Goal: Task Accomplishment & Management: Manage account settings

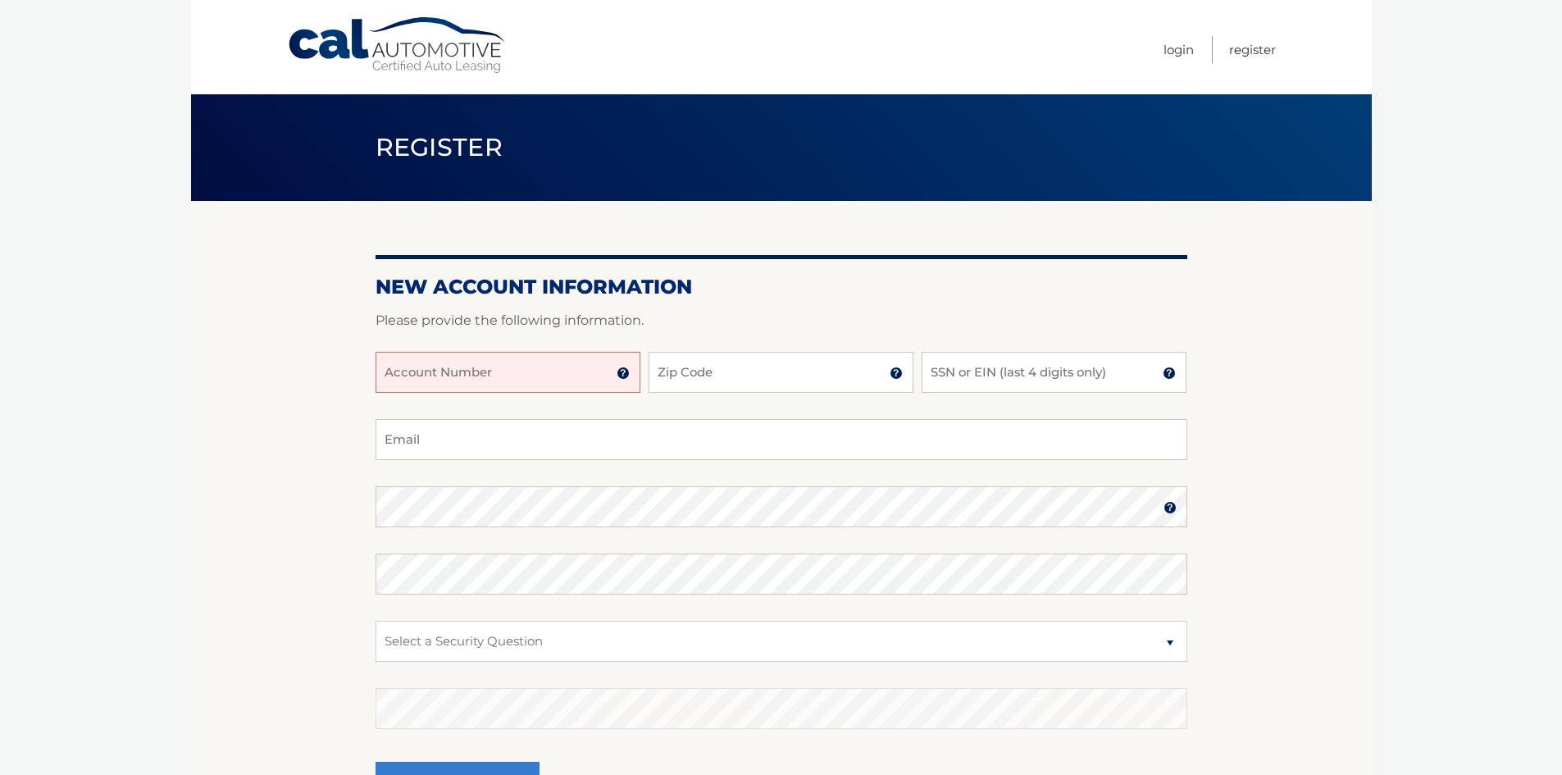
click at [538, 366] on input "Account Number" at bounding box center [508, 372] width 265 height 41
type input "44455998024"
click at [747, 359] on input "Zip Code" at bounding box center [781, 372] width 265 height 41
type input "11754"
click at [1012, 365] on input "SSN or EIN (last 4 digits only)" at bounding box center [1054, 372] width 265 height 41
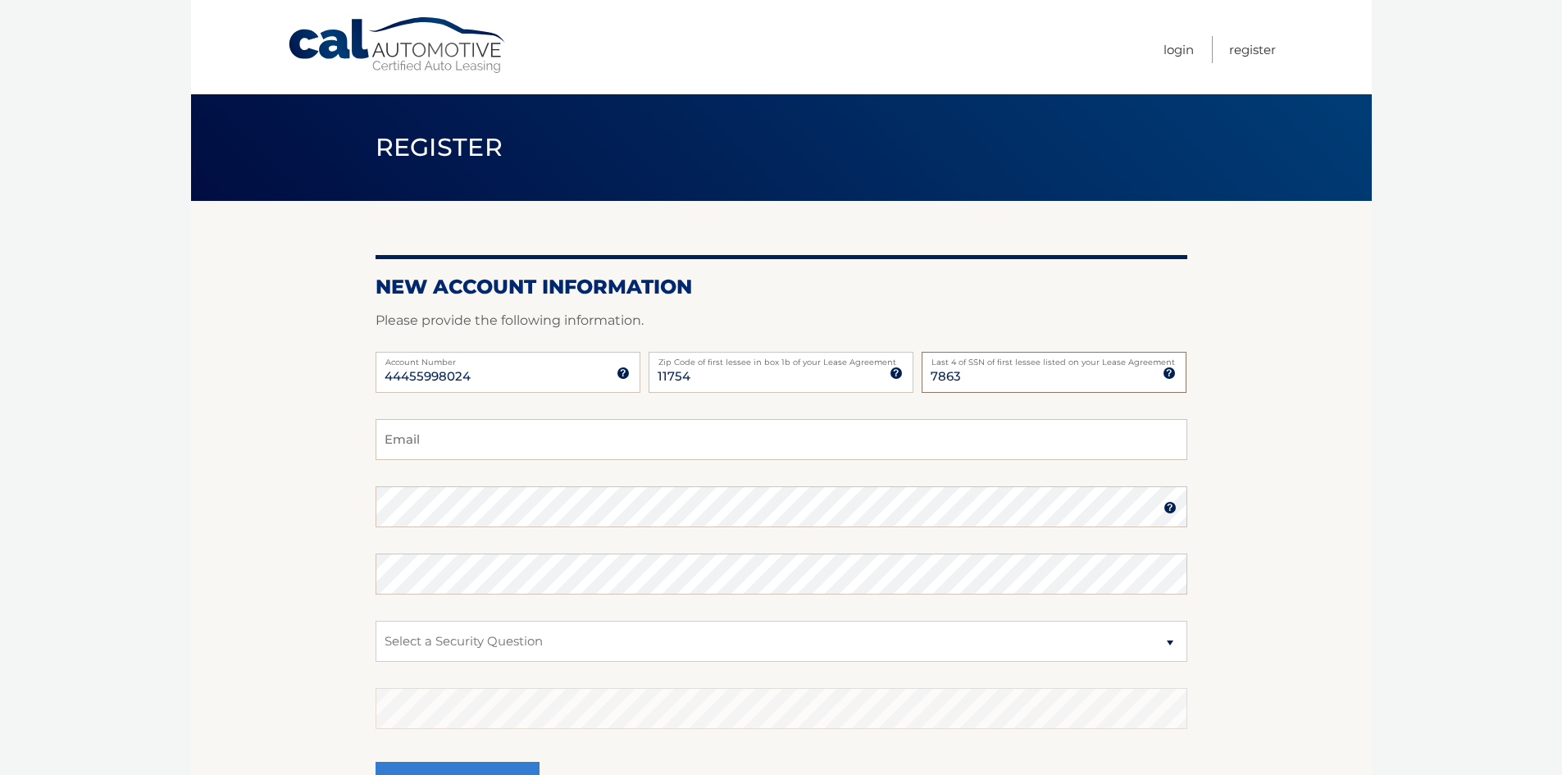
type input "7863"
click at [766, 441] on input "Email" at bounding box center [782, 439] width 812 height 41
type input "jamesgadaleta3@gmail.com"
click at [660, 663] on fieldset "jamesgadaleta3@gmail.com Email Password Password should be a minimum of 6 chara…" at bounding box center [782, 630] width 812 height 422
click at [663, 654] on select "Select a Security Question What was the name of your elementary school? What is…" at bounding box center [782, 641] width 812 height 41
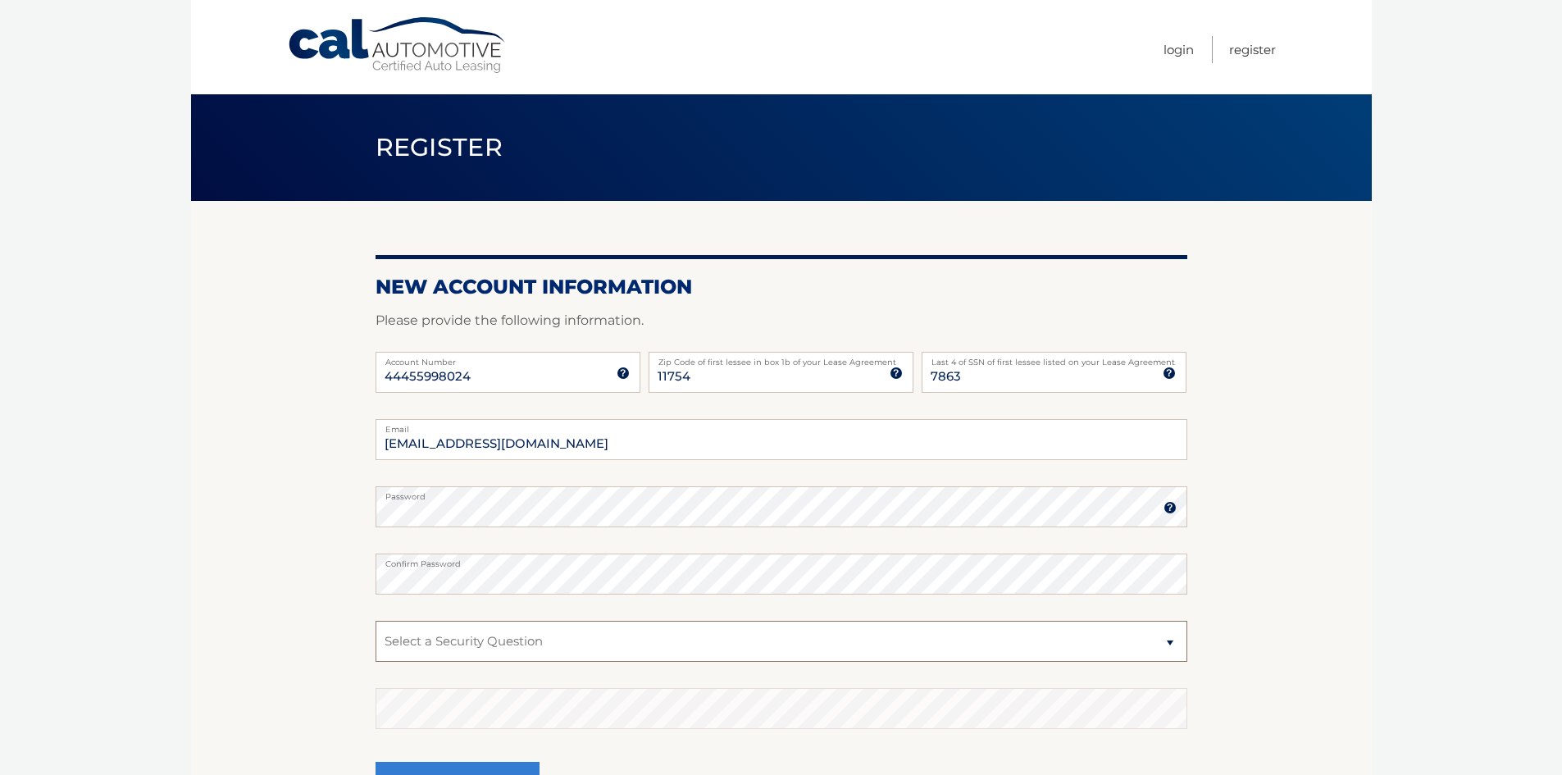
select select "2"
click at [376, 621] on select "Select a Security Question What was the name of your elementary school? What is…" at bounding box center [782, 641] width 812 height 41
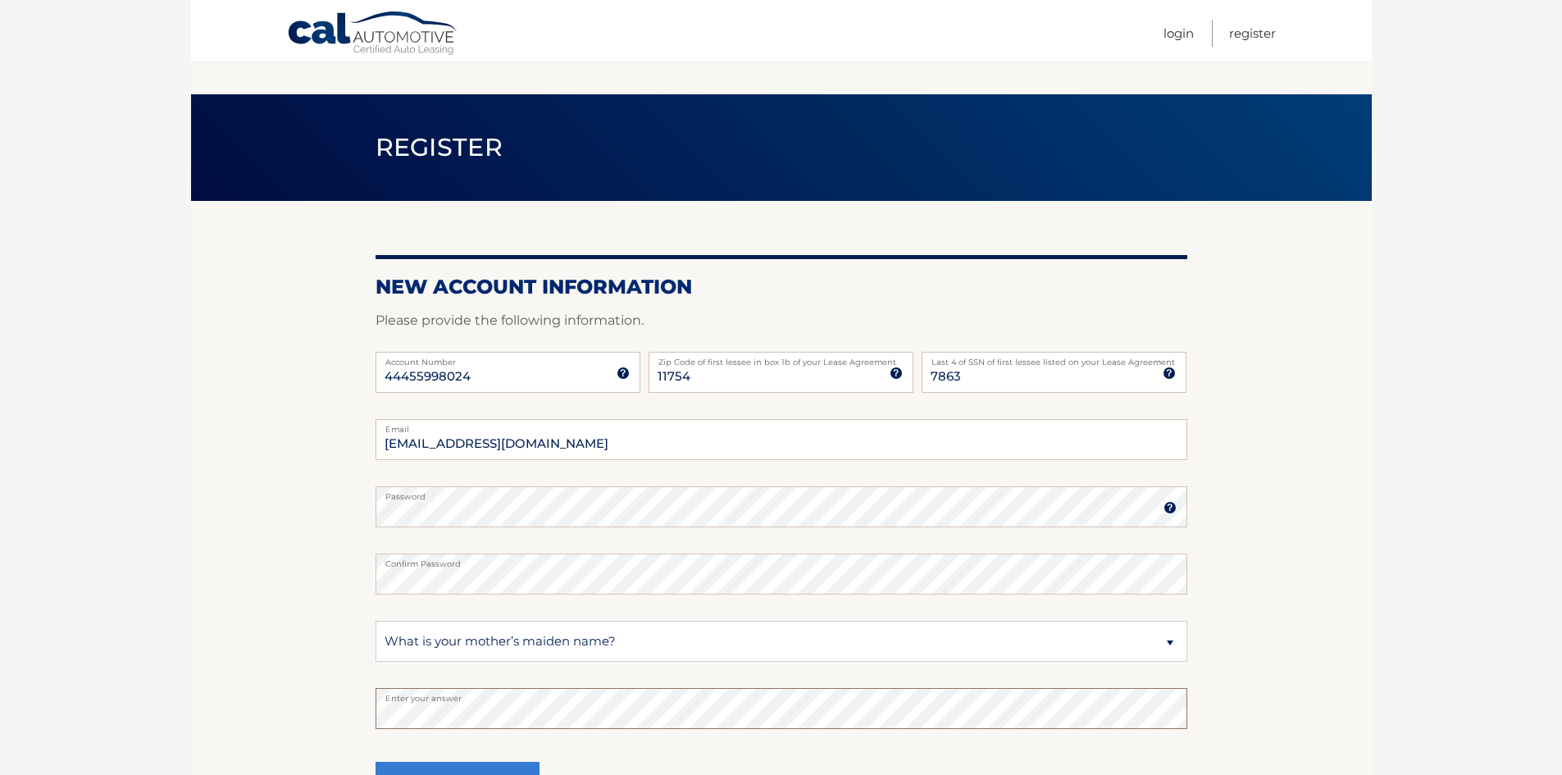
scroll to position [191, 0]
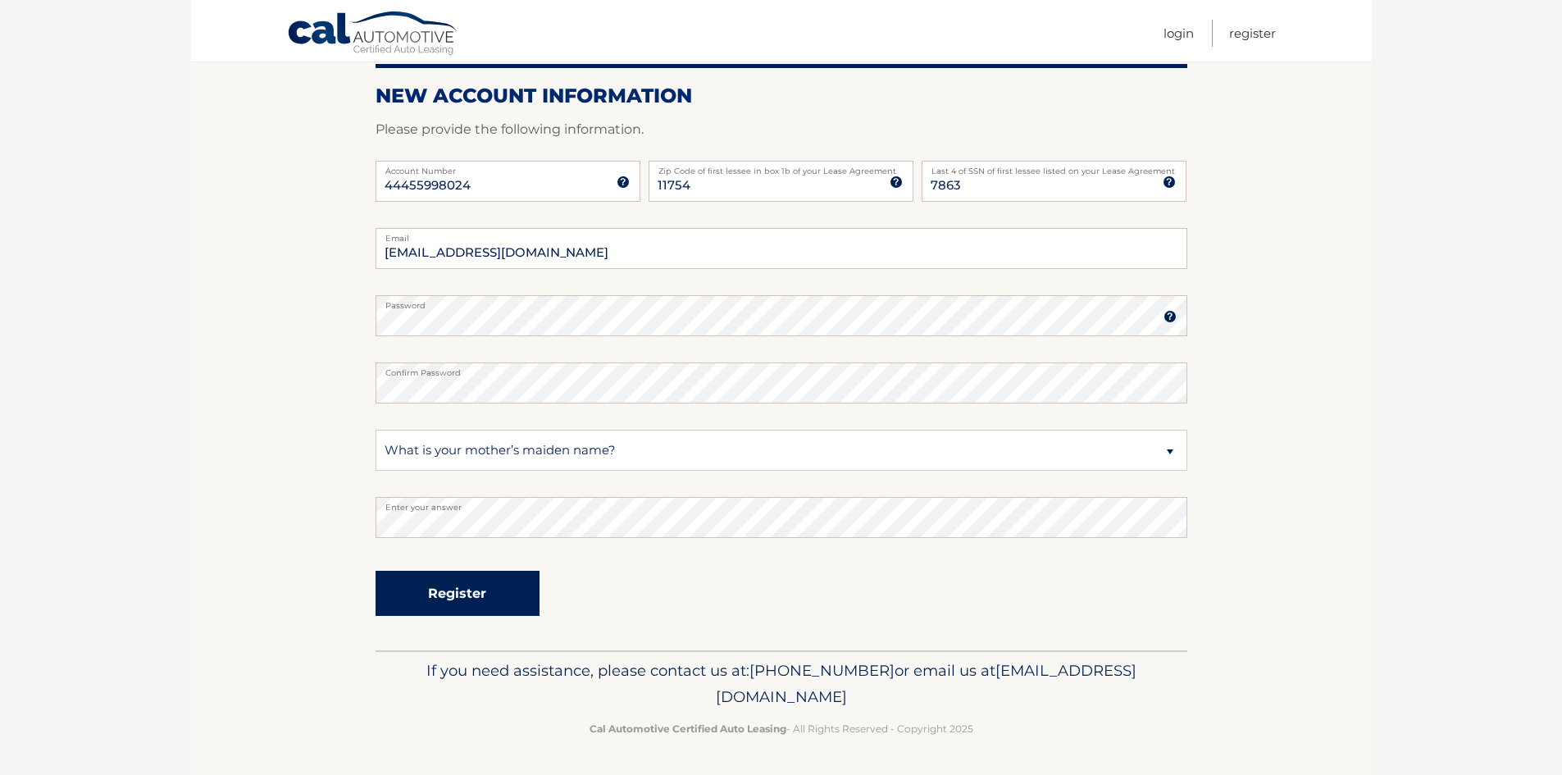
click at [470, 594] on button "Register" at bounding box center [458, 593] width 164 height 45
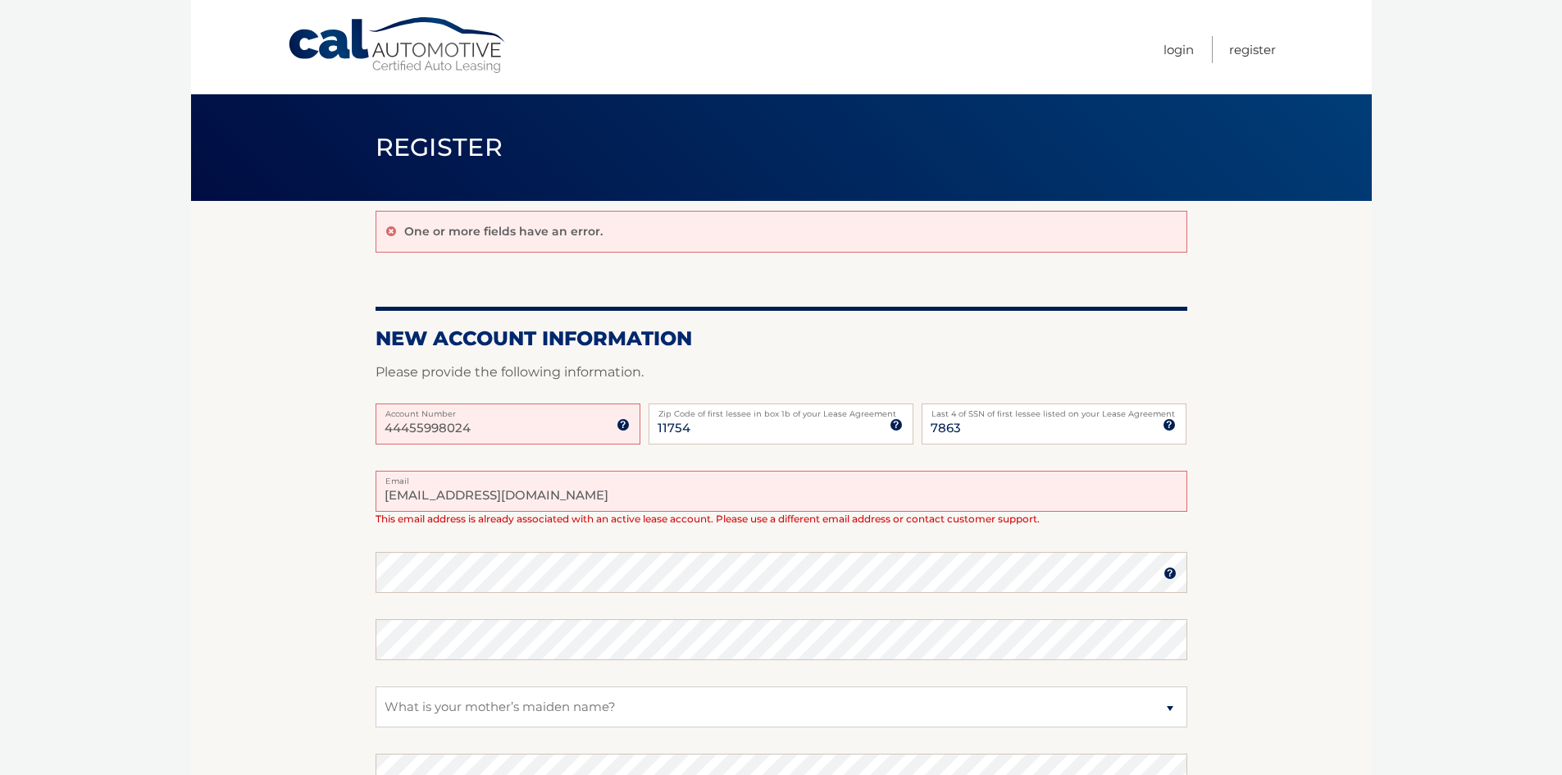
click at [622, 425] on img at bounding box center [623, 424] width 13 height 13
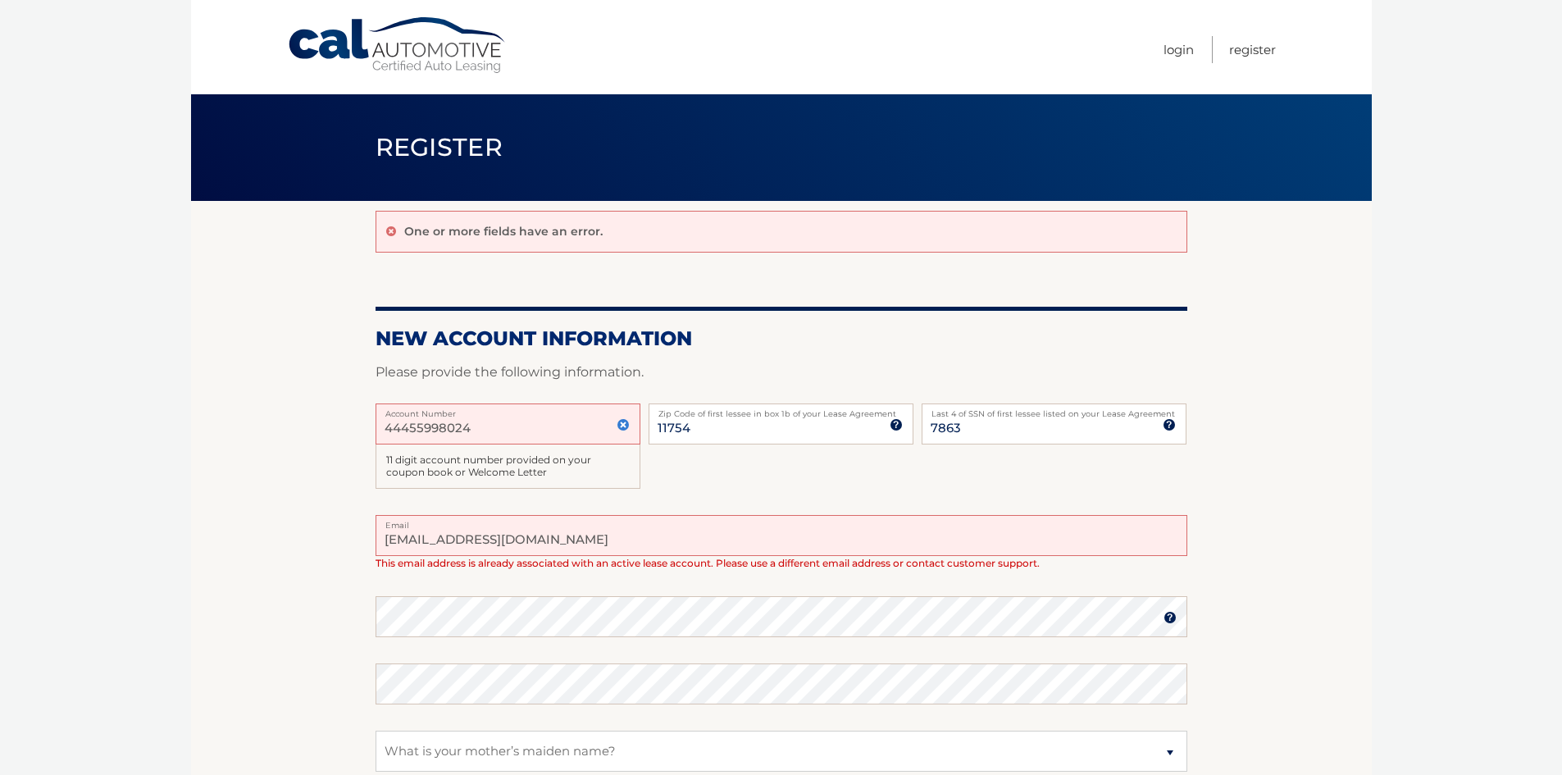
click at [550, 540] on input "jamesgadaleta3@gmail.com" at bounding box center [782, 535] width 812 height 41
click at [523, 540] on input "jamesgadaleta3@gmail.com" at bounding box center [782, 535] width 812 height 41
drag, startPoint x: 564, startPoint y: 537, endPoint x: 382, endPoint y: 538, distance: 182.0
click at [382, 538] on input "jamesgadaleta3@gmail.com" at bounding box center [782, 535] width 812 height 41
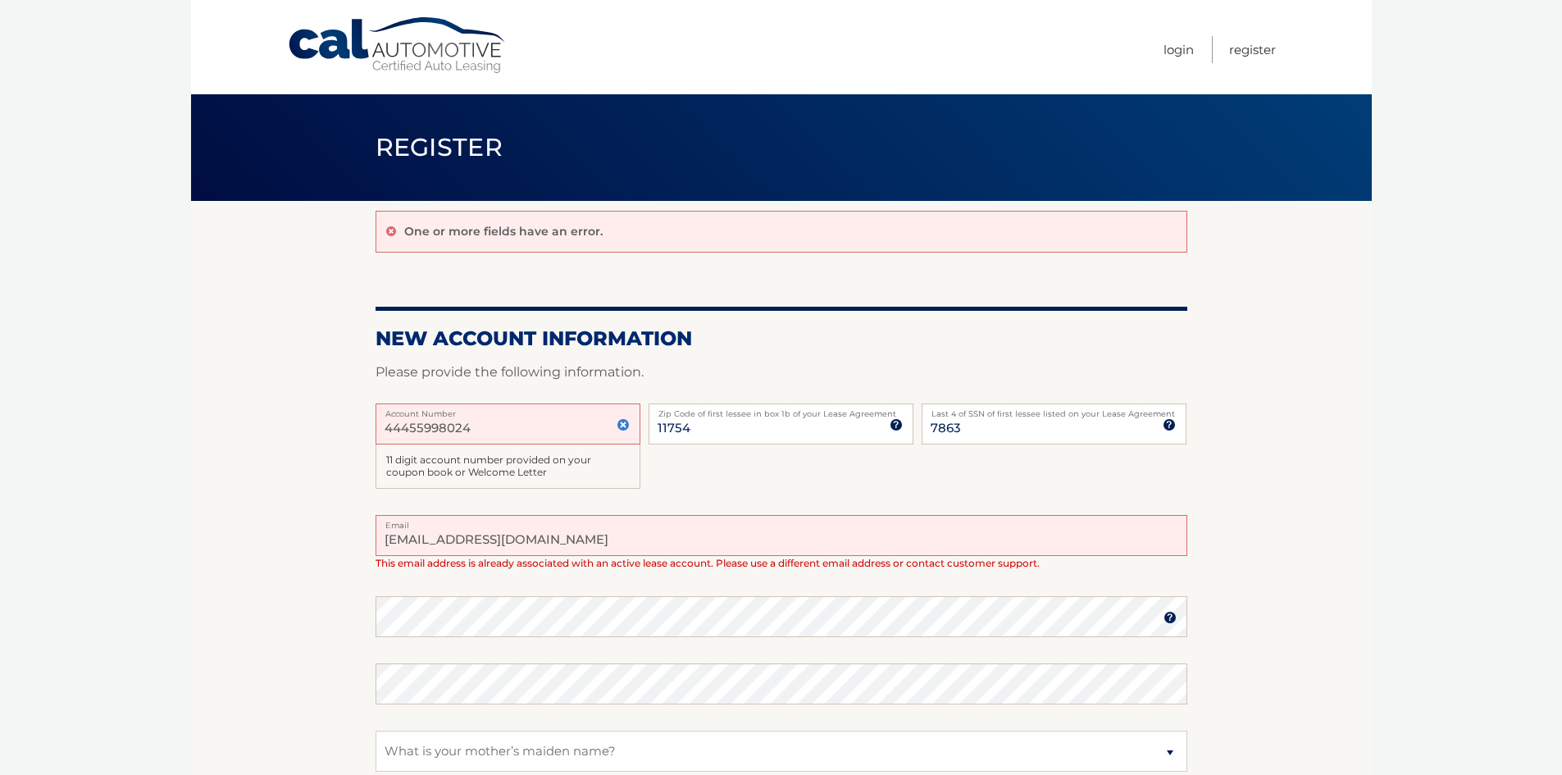
type input "jglax27@aol.com"
click at [337, 498] on section "One or more fields have an error. New Account Information Please provide the fo…" at bounding box center [781, 576] width 1181 height 750
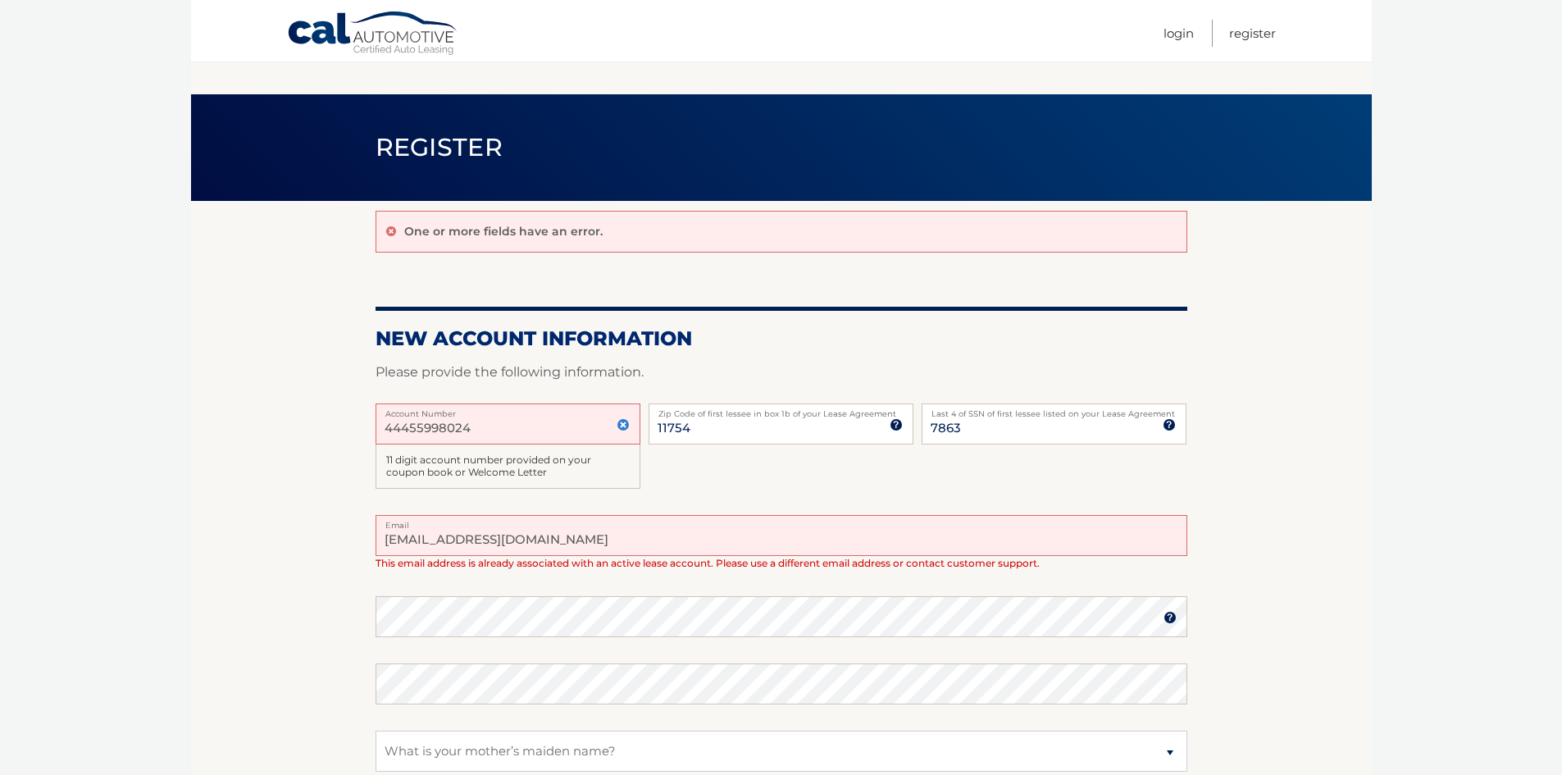
scroll to position [301, 0]
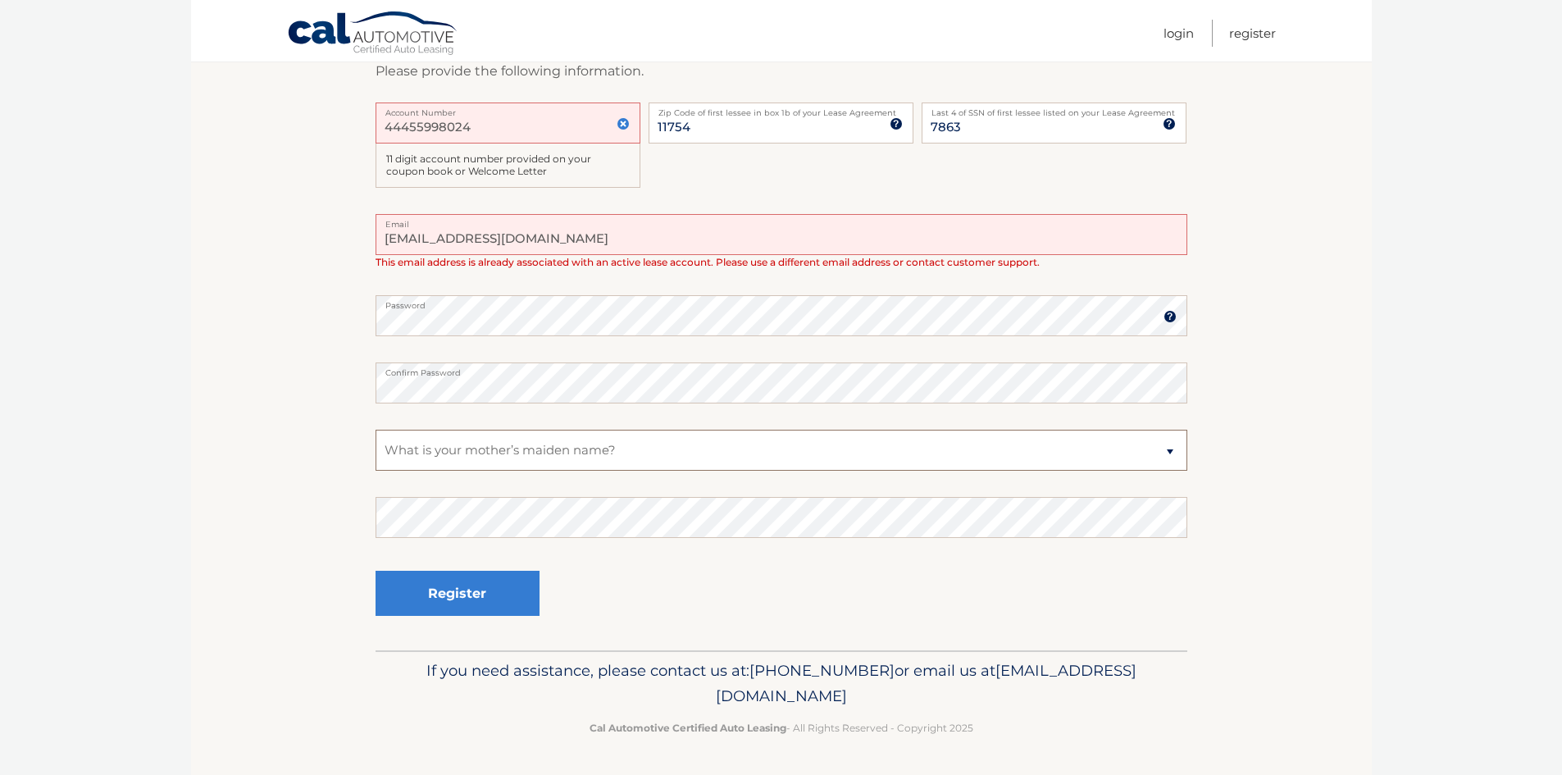
click at [526, 443] on select "Select a Security Question What was the name of your elementary school? What is…" at bounding box center [782, 450] width 812 height 41
click at [376, 430] on select "Select a Security Question What was the name of your elementary school? What is…" at bounding box center [782, 450] width 812 height 41
click at [511, 608] on button "Register" at bounding box center [458, 593] width 164 height 45
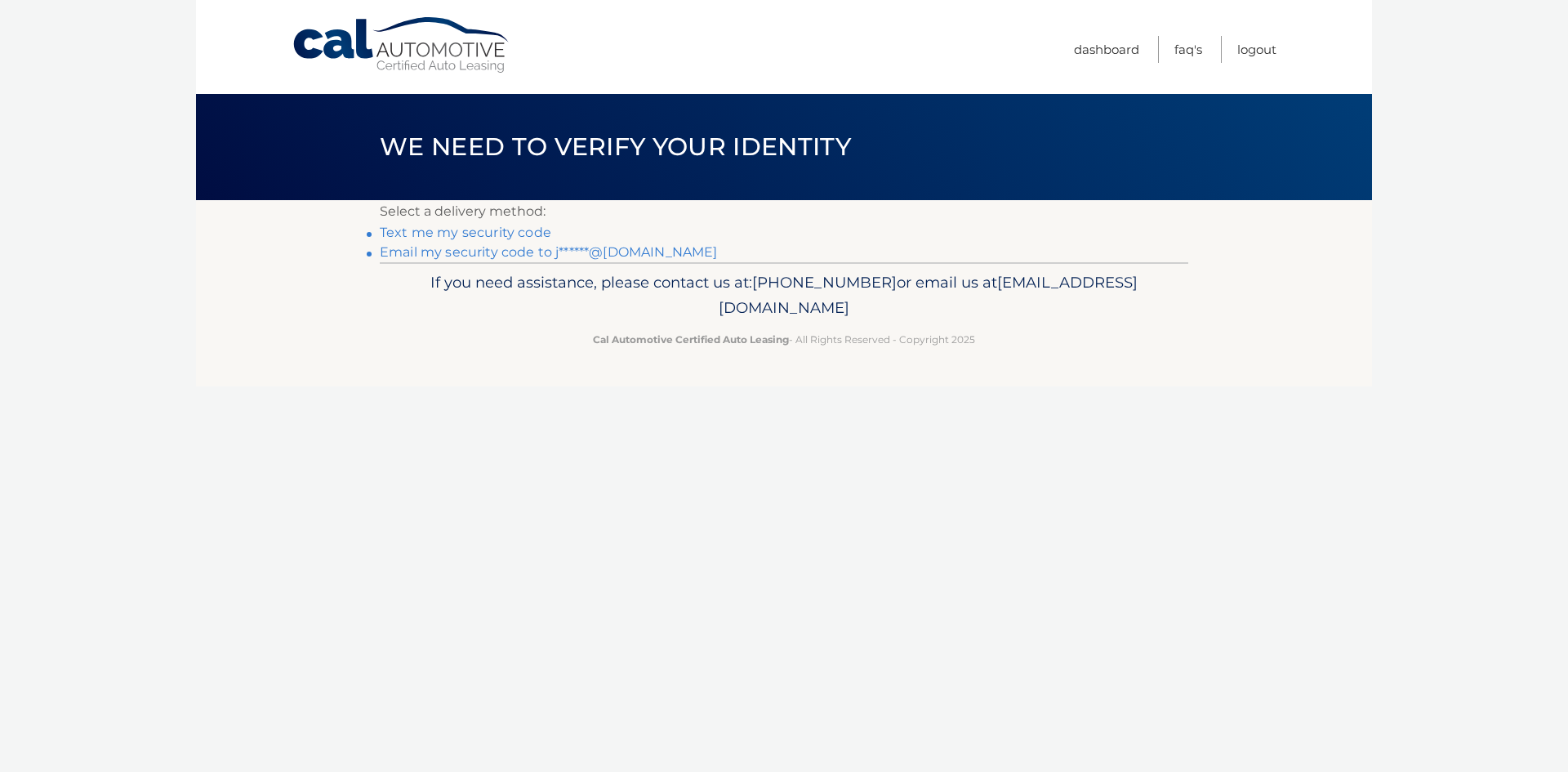
click at [528, 252] on link "Email my security code to j******@aol.com" at bounding box center [548, 252] width 338 height 16
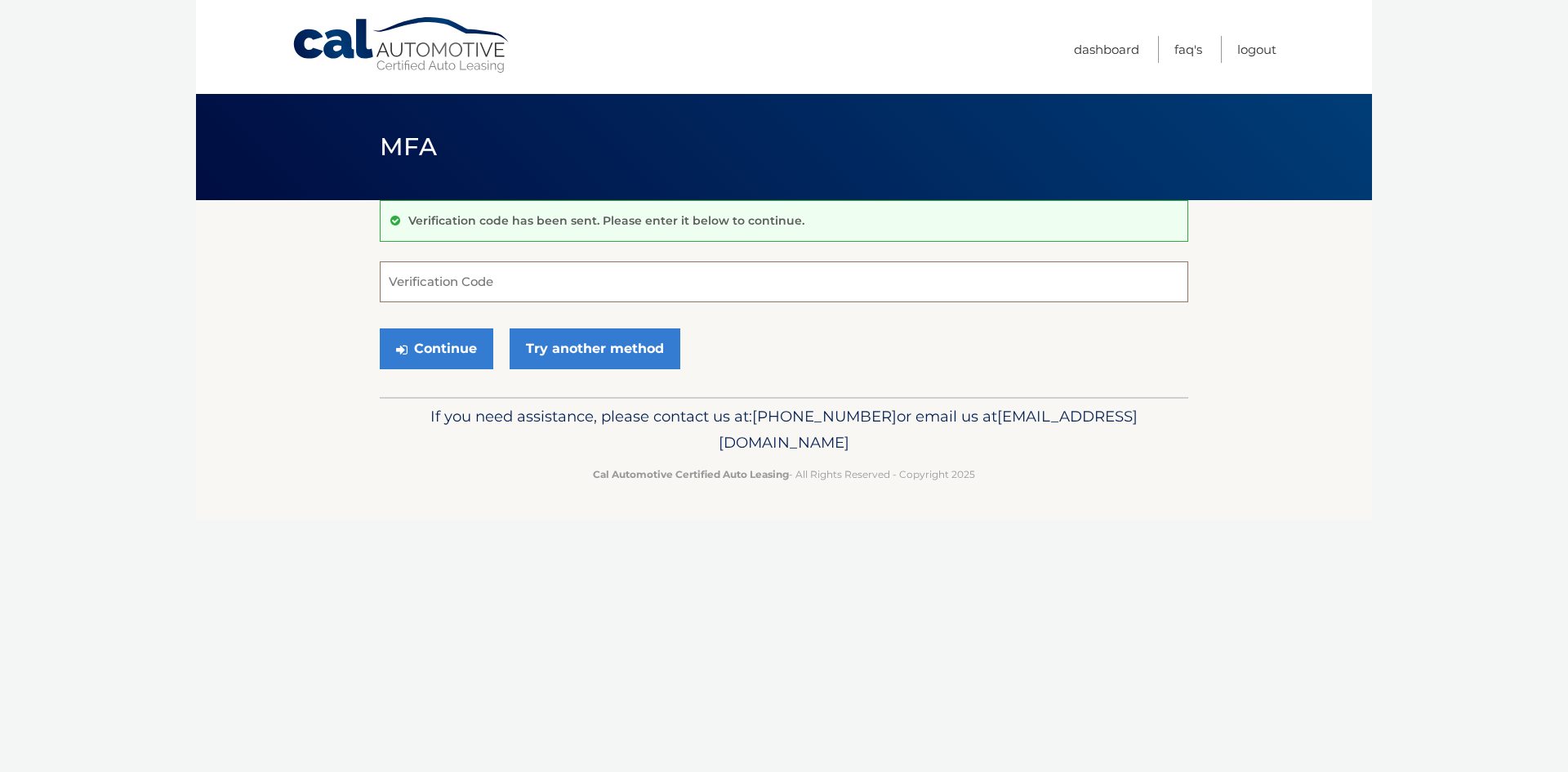
click at [624, 293] on input "Verification Code" at bounding box center [784, 281] width 809 height 41
type input "747793"
click at [438, 352] on button "Continue" at bounding box center [436, 349] width 114 height 41
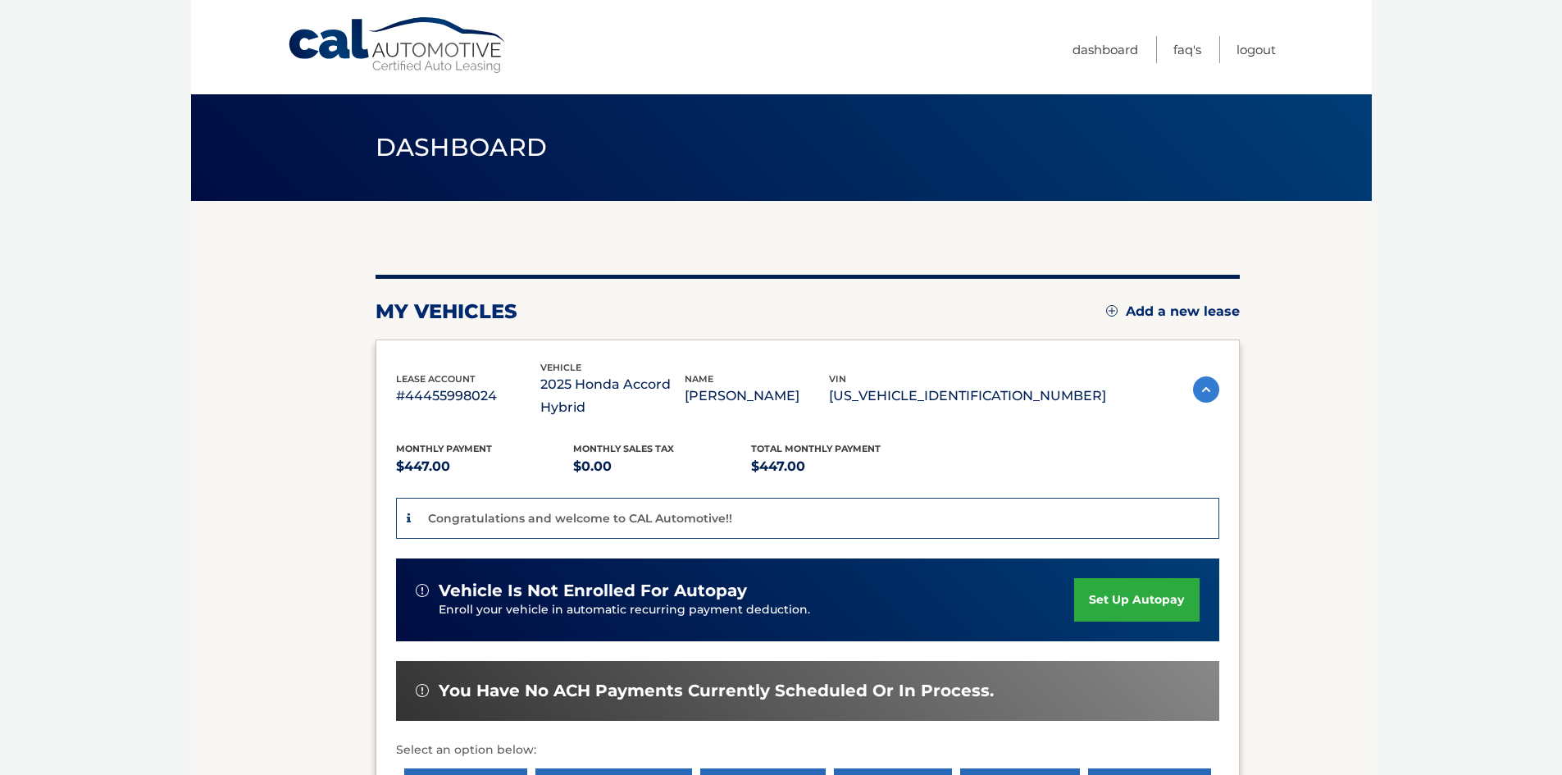
click at [1132, 590] on link "set up autopay" at bounding box center [1136, 599] width 125 height 43
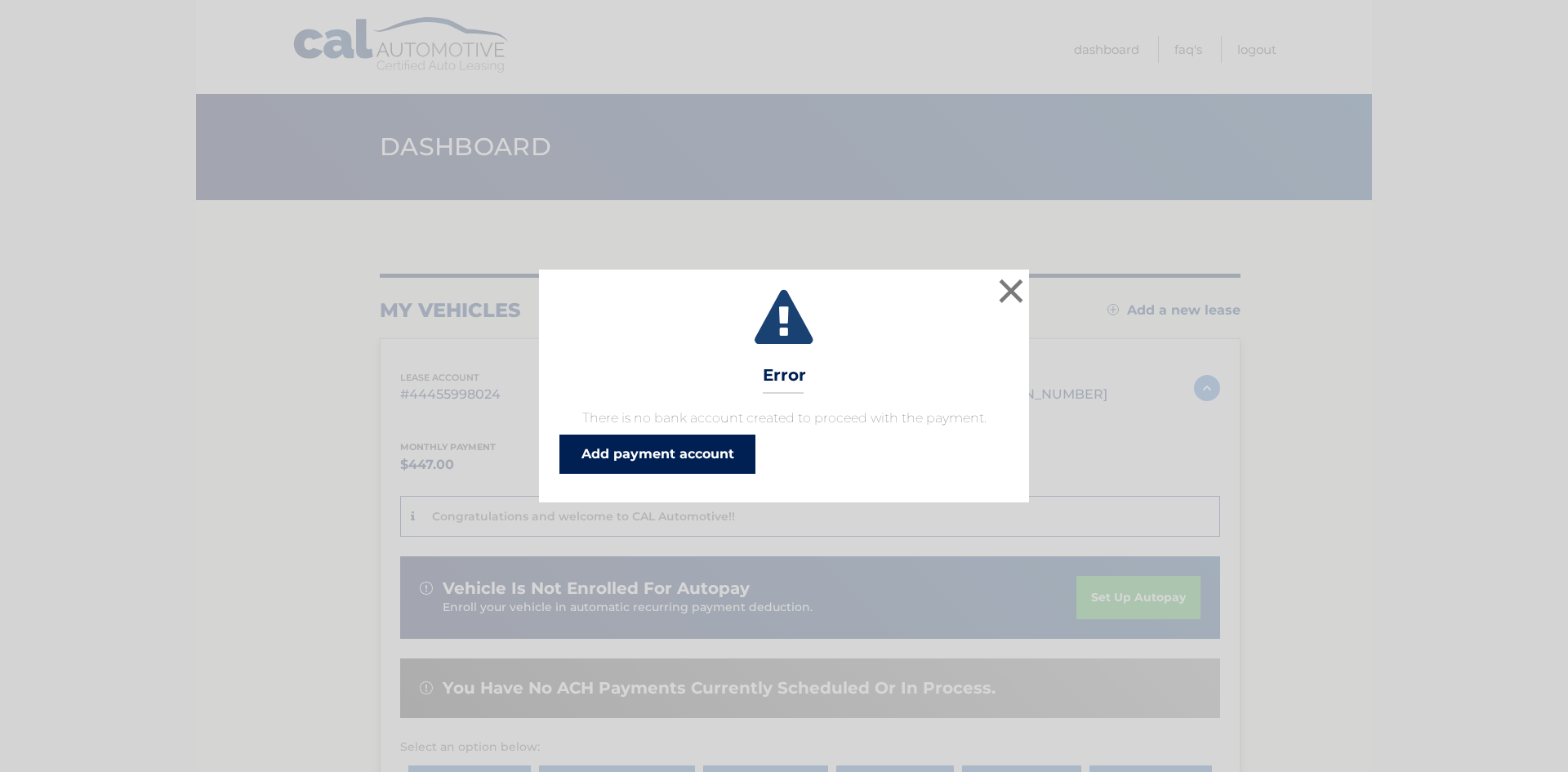
click at [667, 460] on link "Add payment account" at bounding box center [657, 453] width 196 height 39
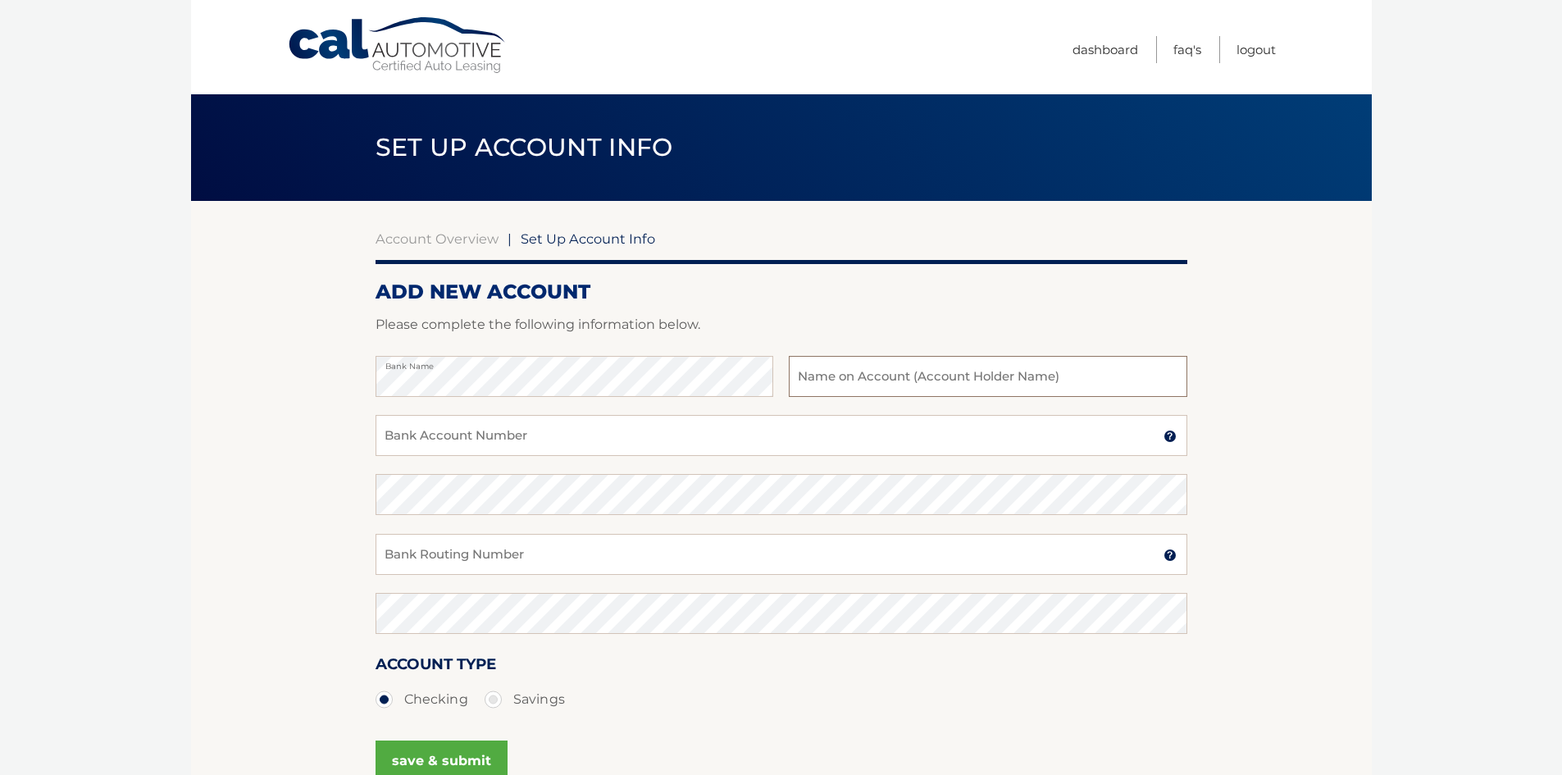
click at [892, 384] on input "text" at bounding box center [988, 376] width 398 height 41
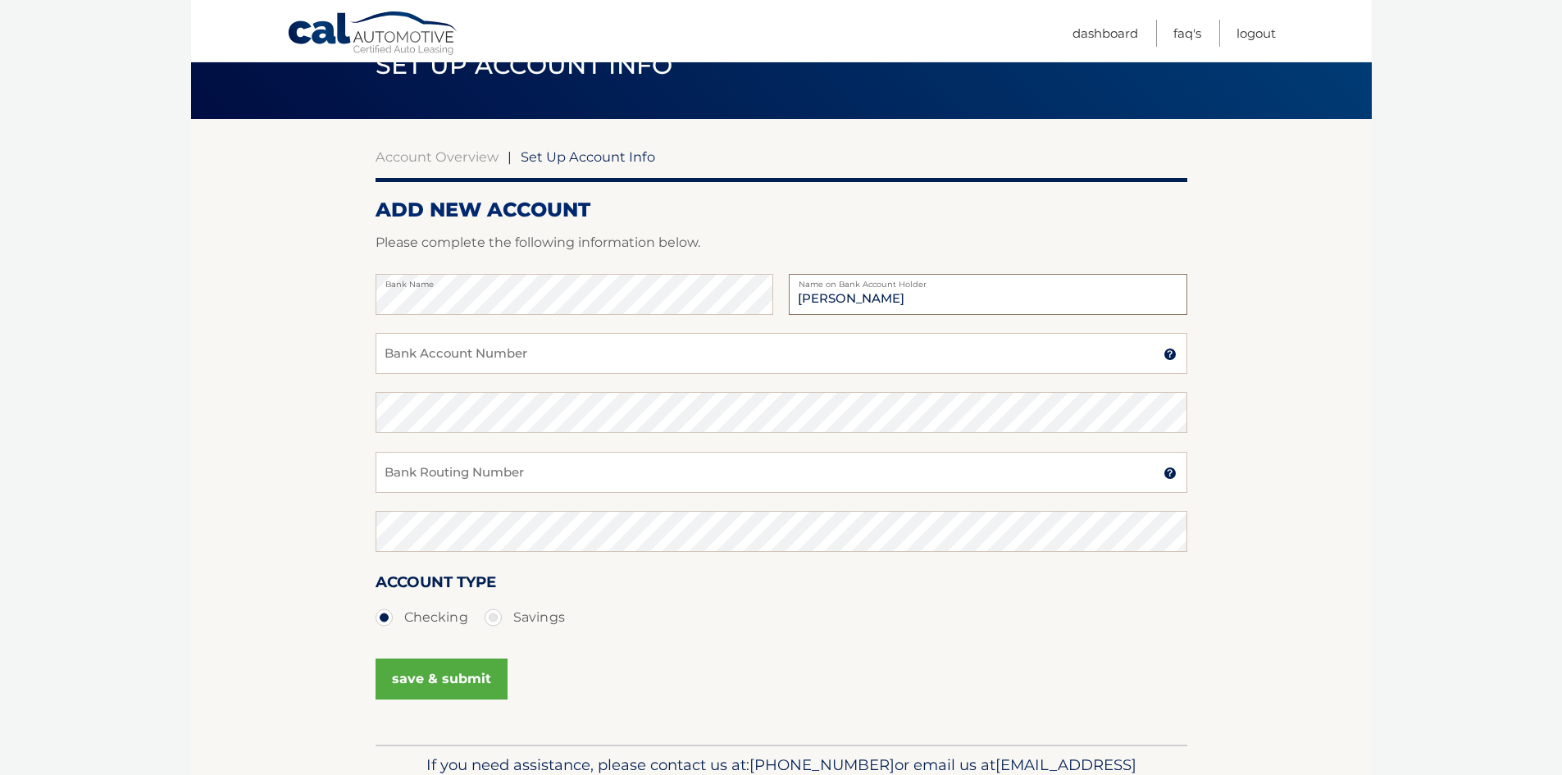
type input "James Gadaleta"
click at [805, 347] on input "Bank Account Number" at bounding box center [782, 353] width 812 height 41
click at [519, 369] on input "Bank Account Number" at bounding box center [782, 353] width 812 height 41
type input "839072035"
click at [499, 471] on input "Bank Routing Number" at bounding box center [782, 472] width 812 height 41
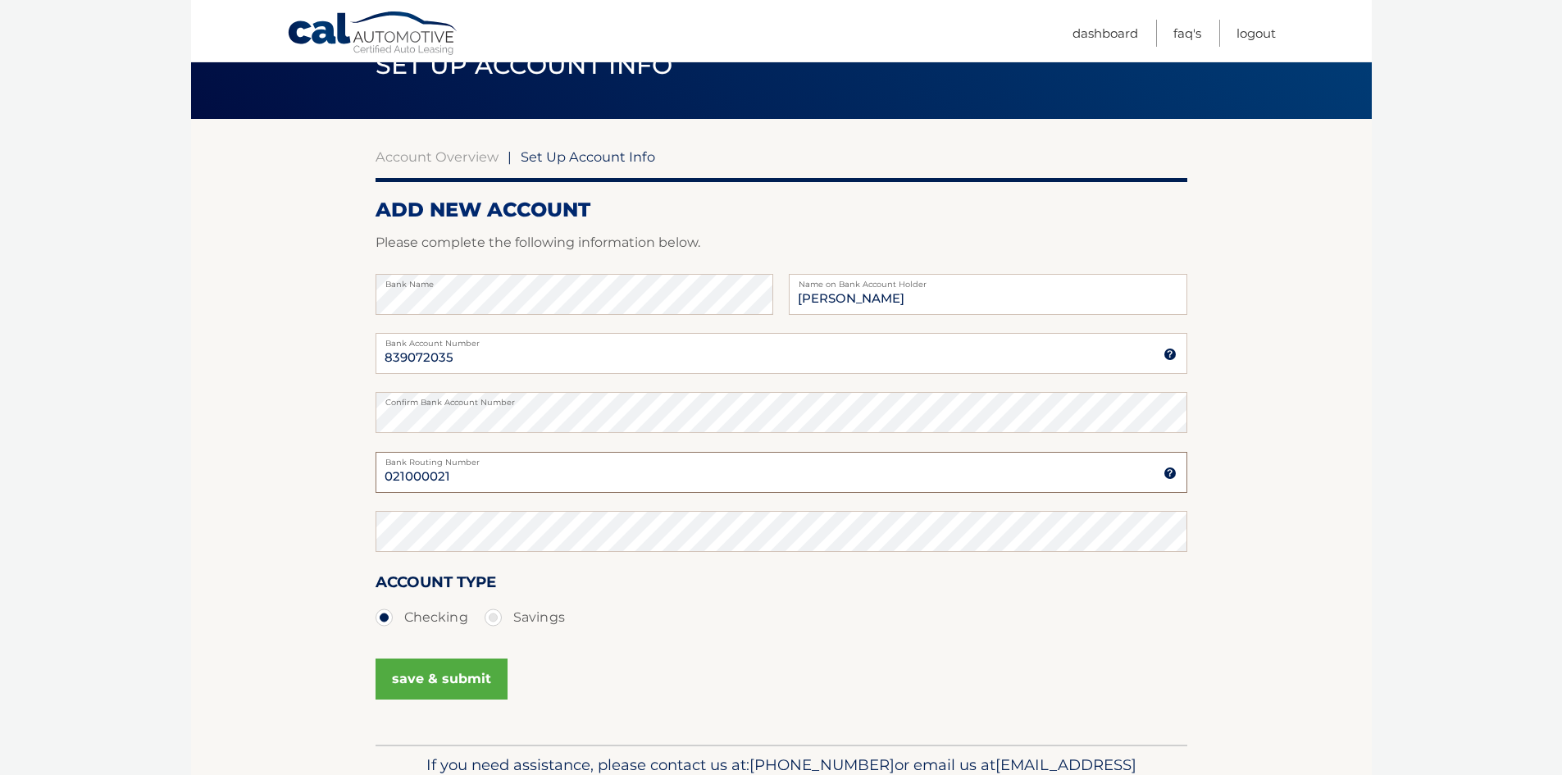
type input "021000021"
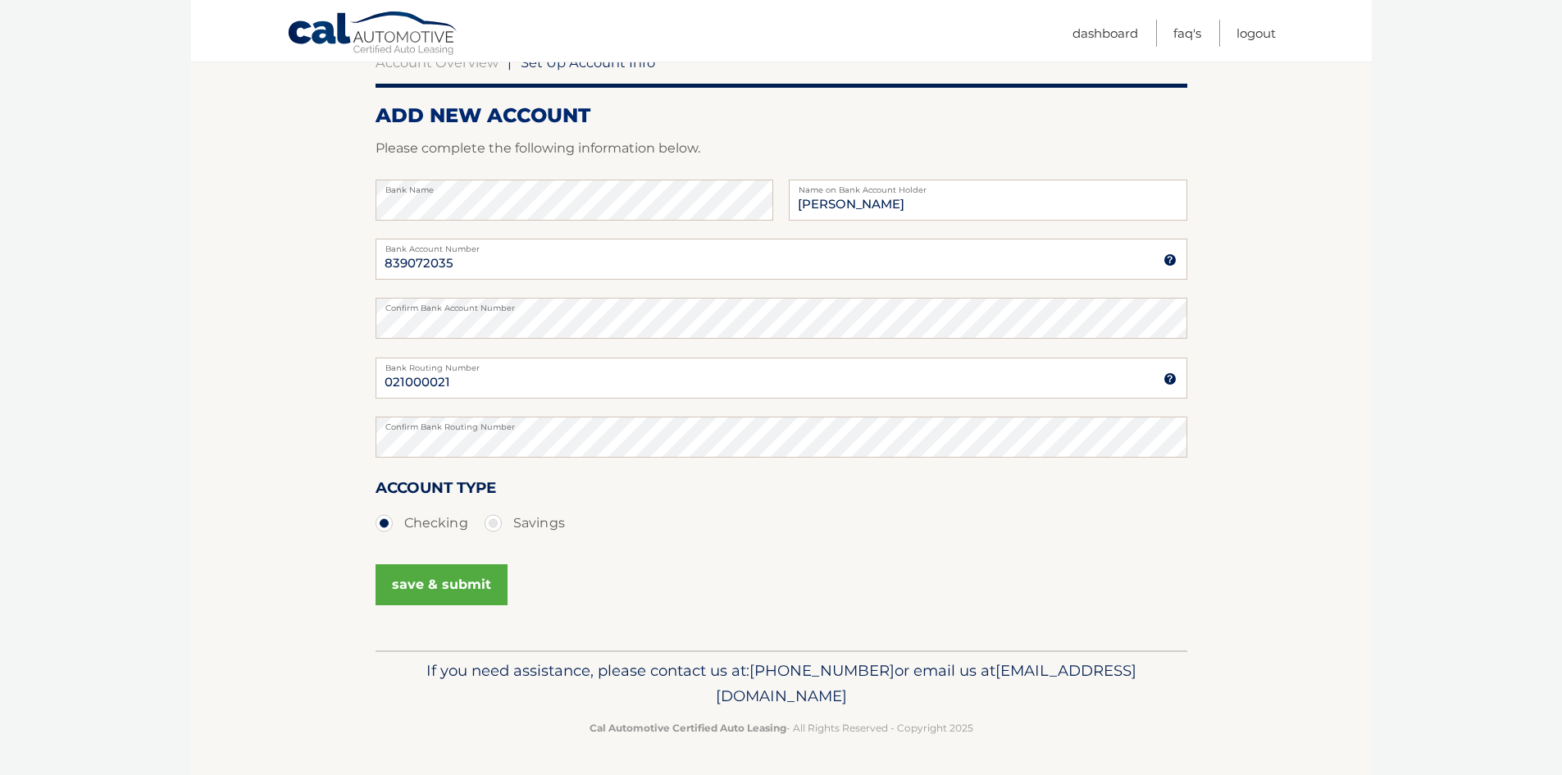
click at [467, 585] on button "save & submit" at bounding box center [442, 584] width 132 height 41
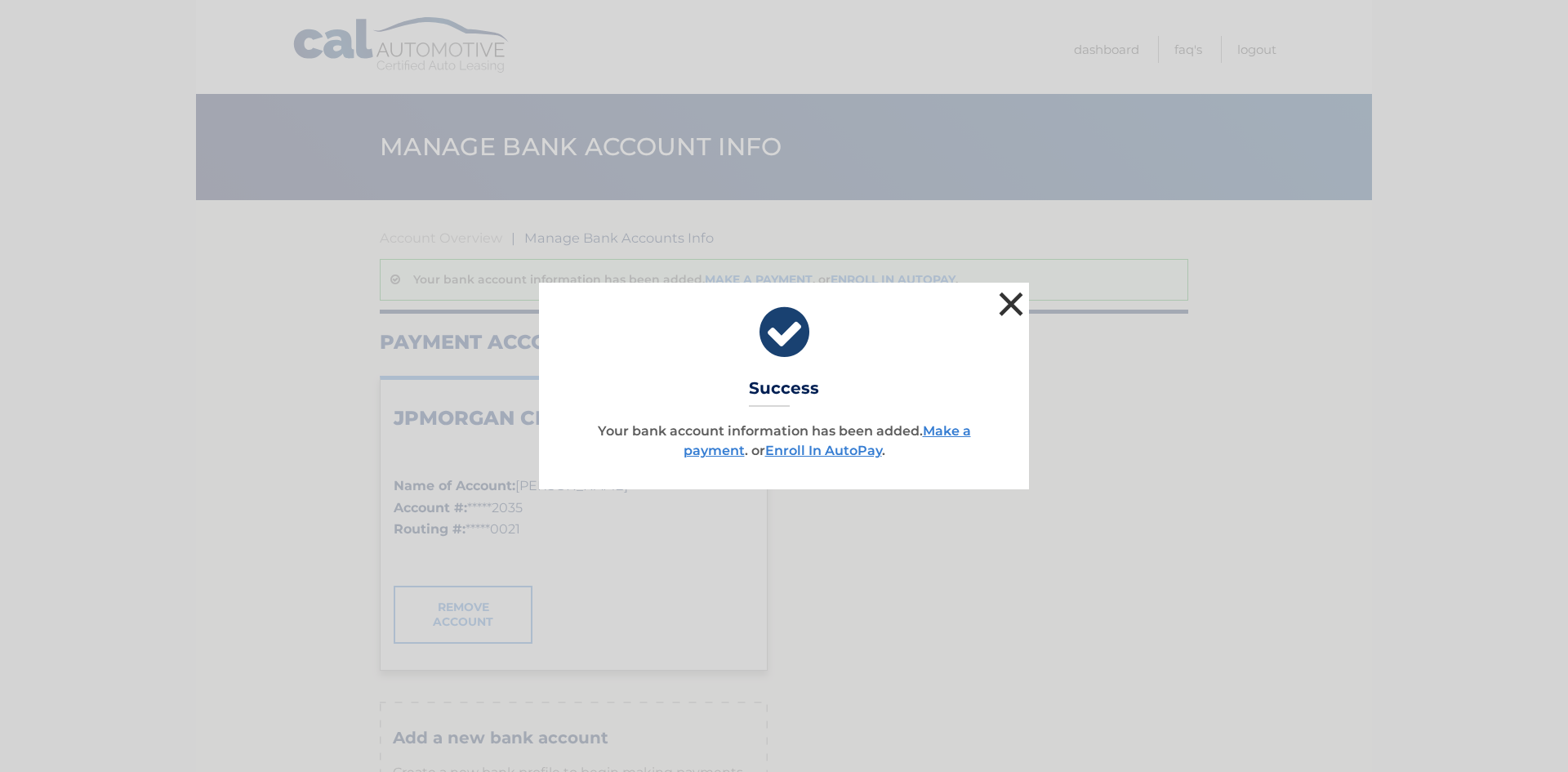
click at [1014, 310] on button "×" at bounding box center [1011, 304] width 33 height 33
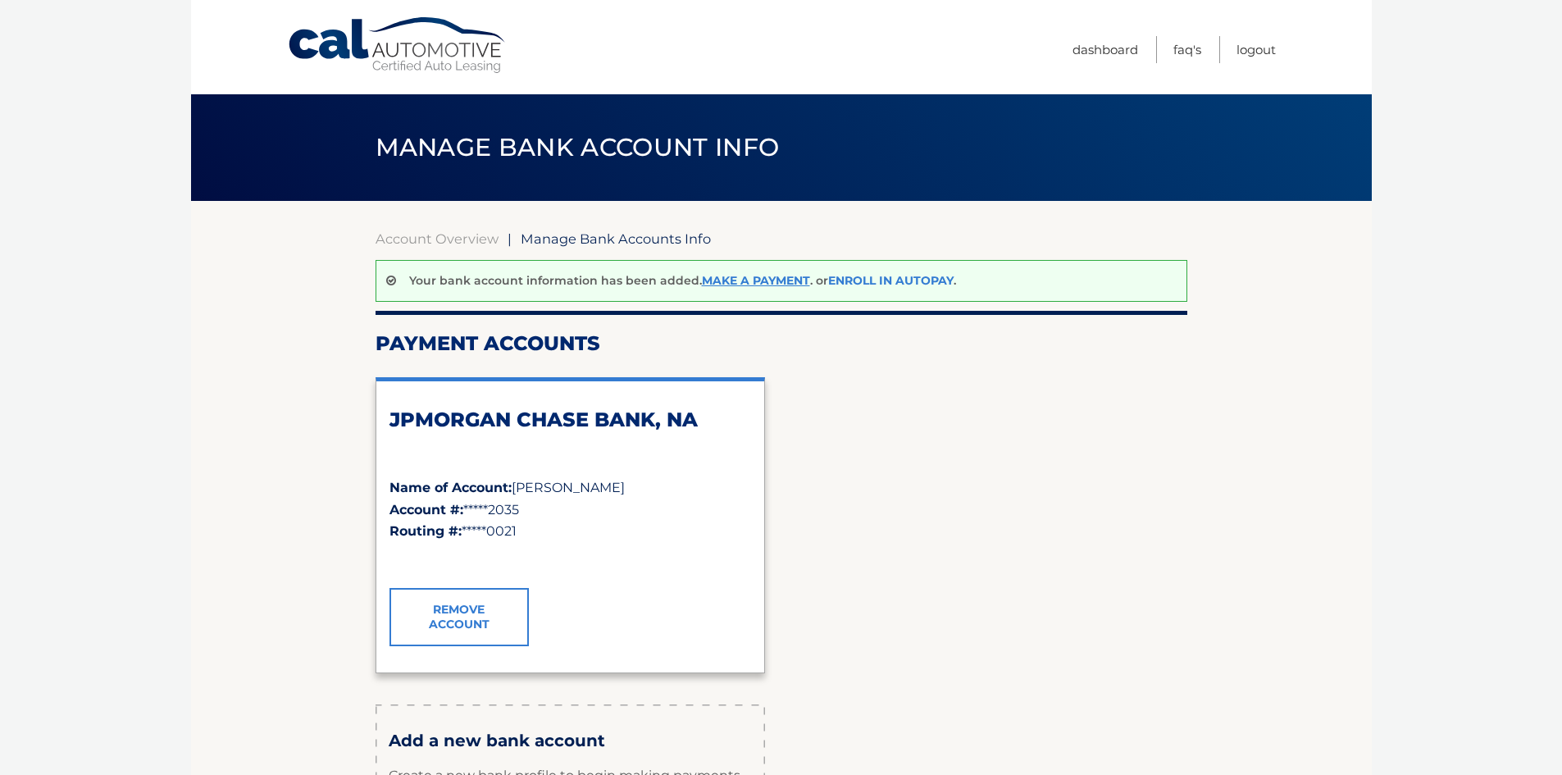
click at [884, 281] on link "Enroll In AutoPay" at bounding box center [890, 280] width 125 height 15
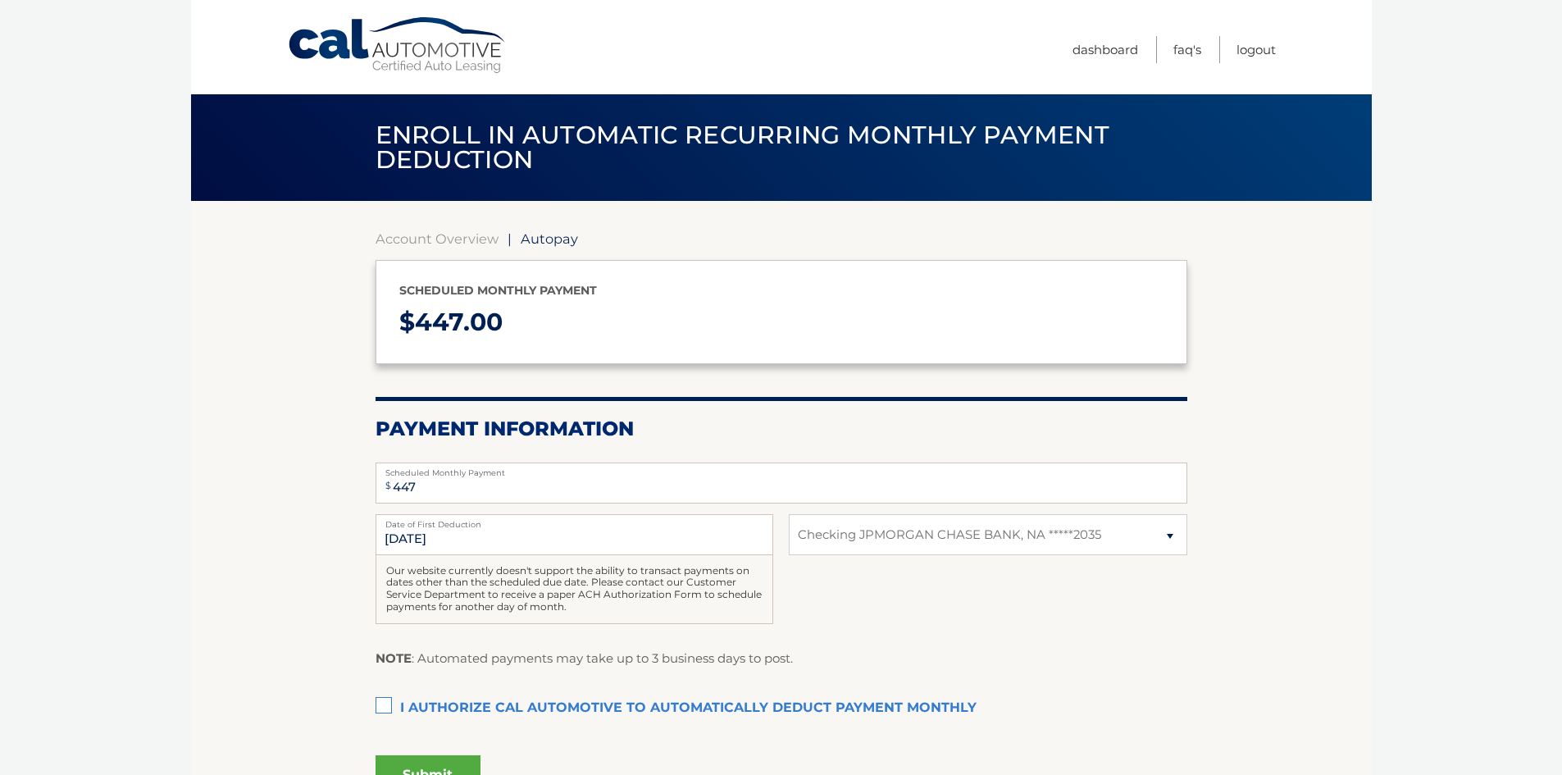
select select "ZDFiMzg1MGItODJhMC00YWQ0LTk2YzgtMmJmZGY1ZWM0ZGIy"
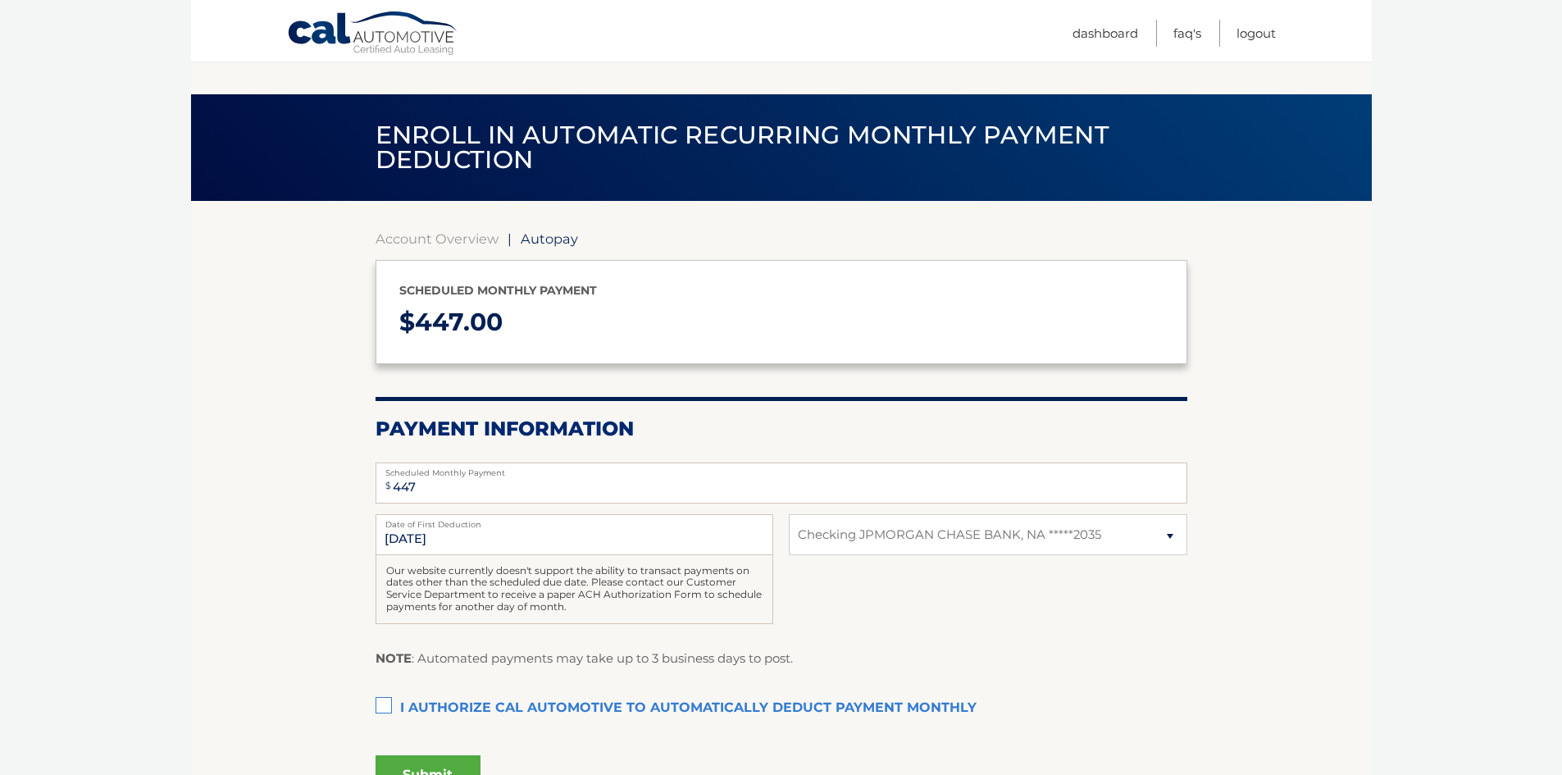
scroll to position [164, 0]
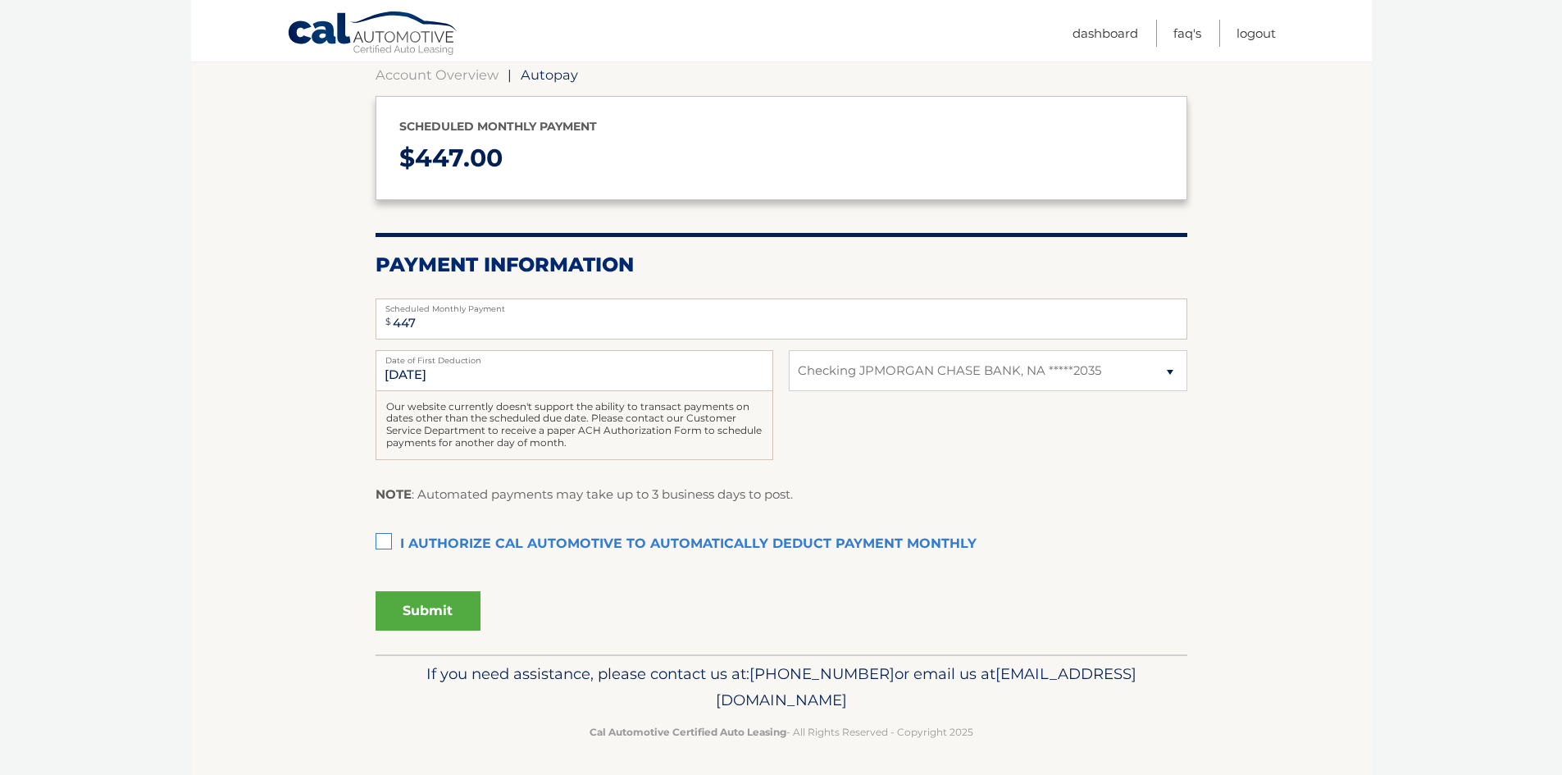
click at [386, 539] on label "I authorize cal automotive to automatically deduct payment monthly This checkbo…" at bounding box center [782, 544] width 812 height 33
click at [0, 0] on input "I authorize cal automotive to automatically deduct payment monthly This checkbo…" at bounding box center [0, 0] width 0 height 0
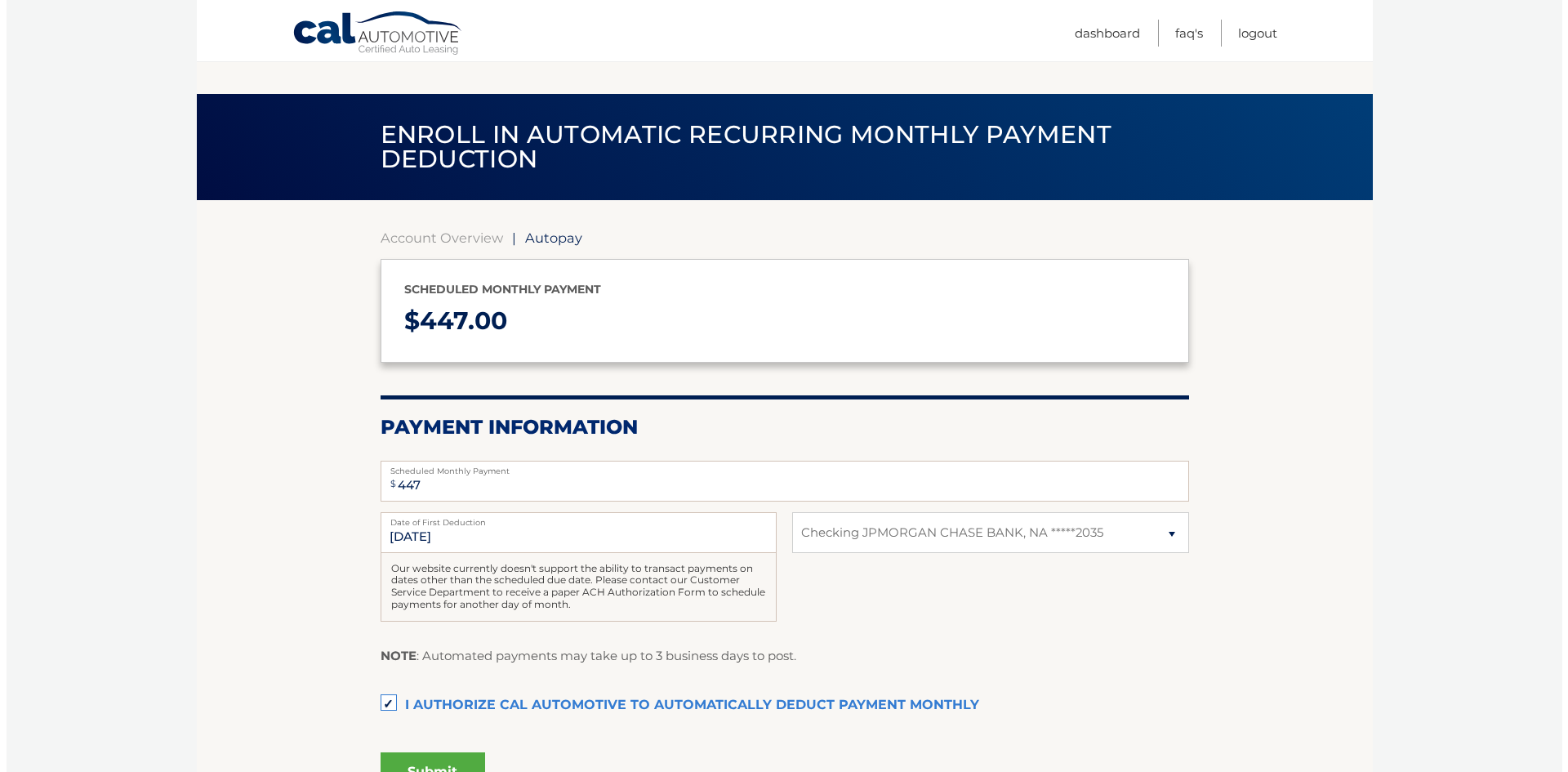
scroll to position [166, 0]
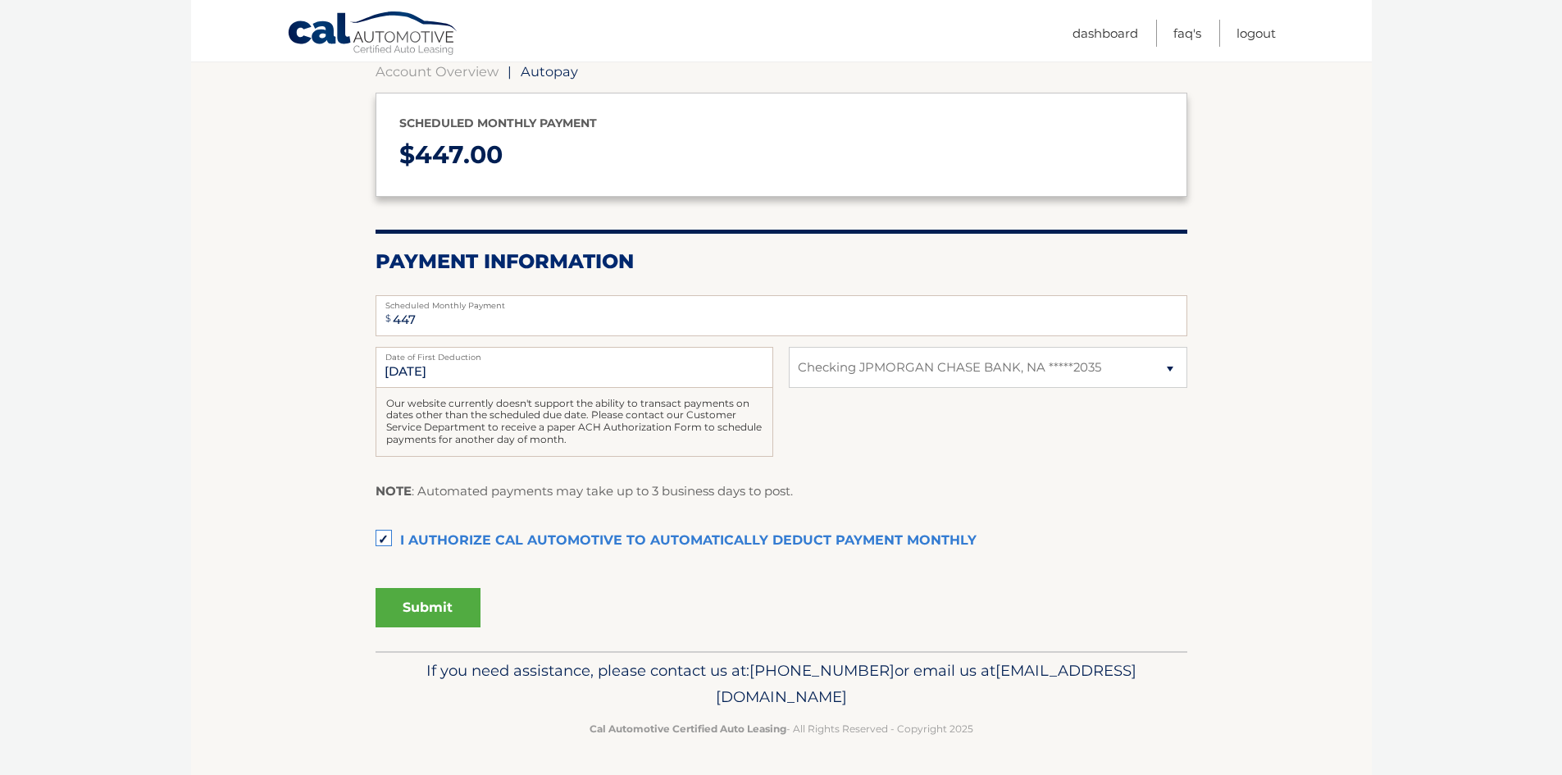
click at [450, 596] on button "Submit" at bounding box center [428, 607] width 105 height 39
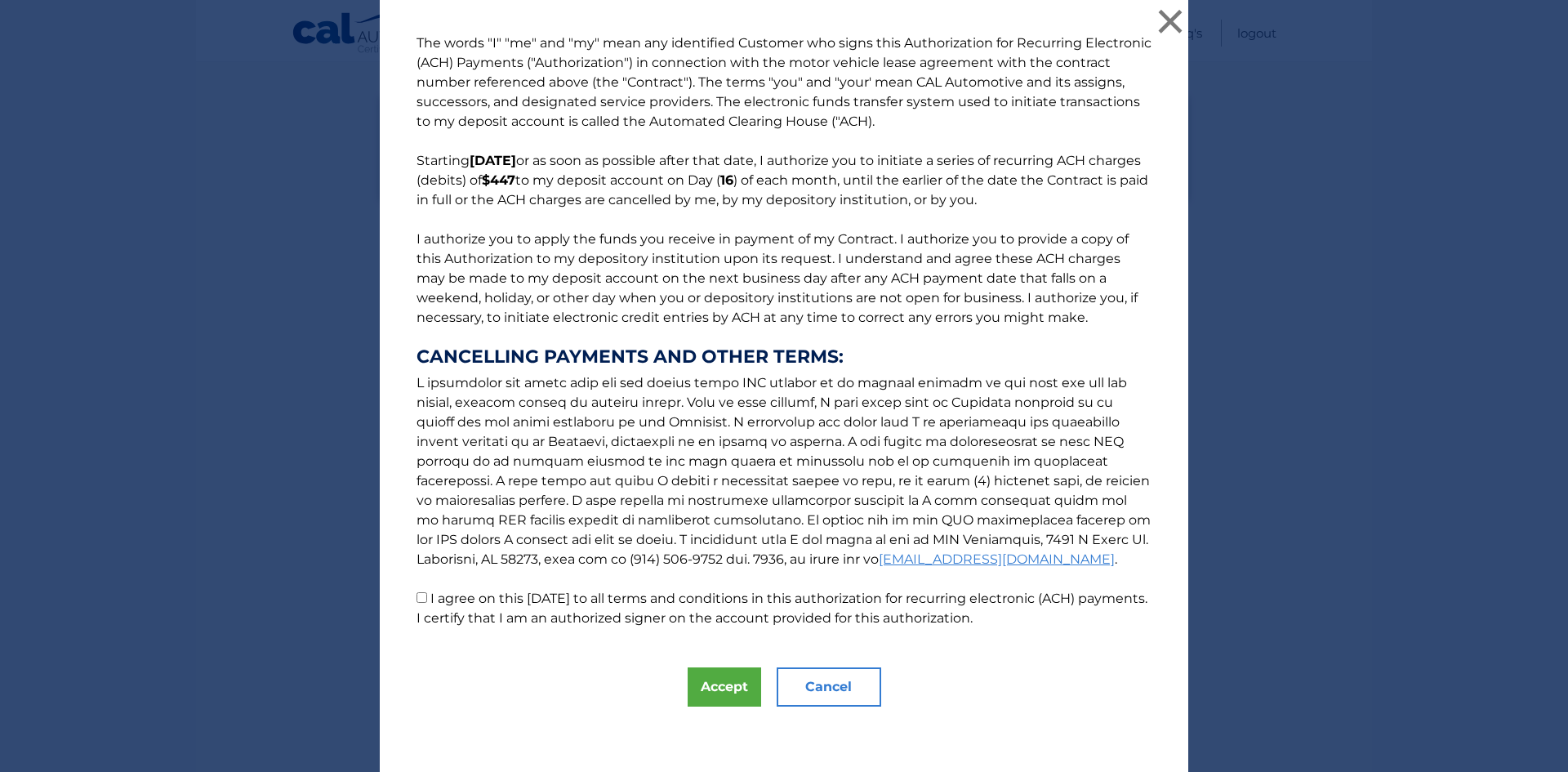
click at [416, 602] on input "I agree on this [DATE] to all terms and conditions in this authorization for re…" at bounding box center [421, 597] width 11 height 11
checkbox input "true"
click at [723, 676] on button "Accept" at bounding box center [724, 686] width 74 height 39
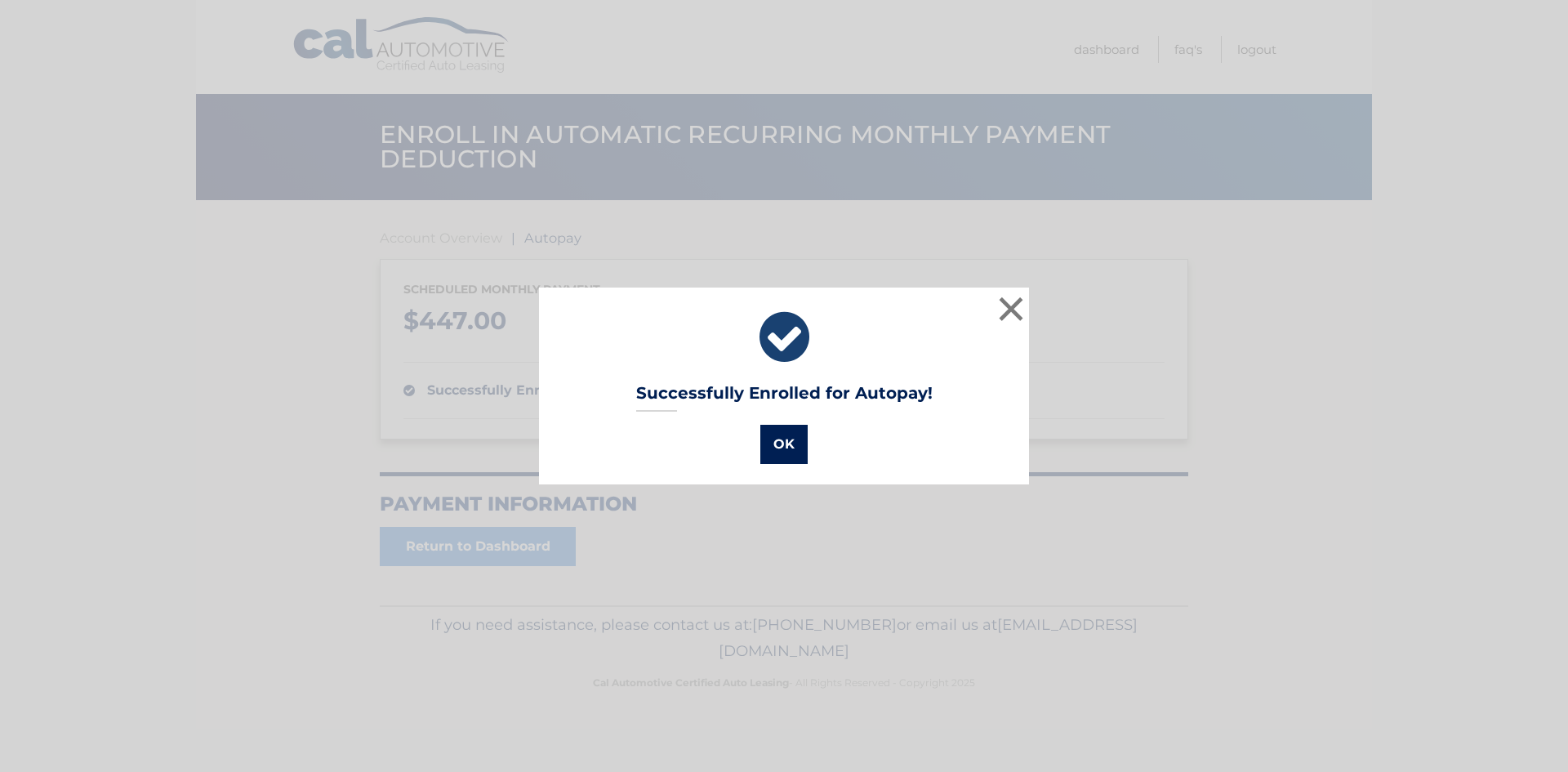
click at [777, 451] on button "OK" at bounding box center [784, 443] width 48 height 39
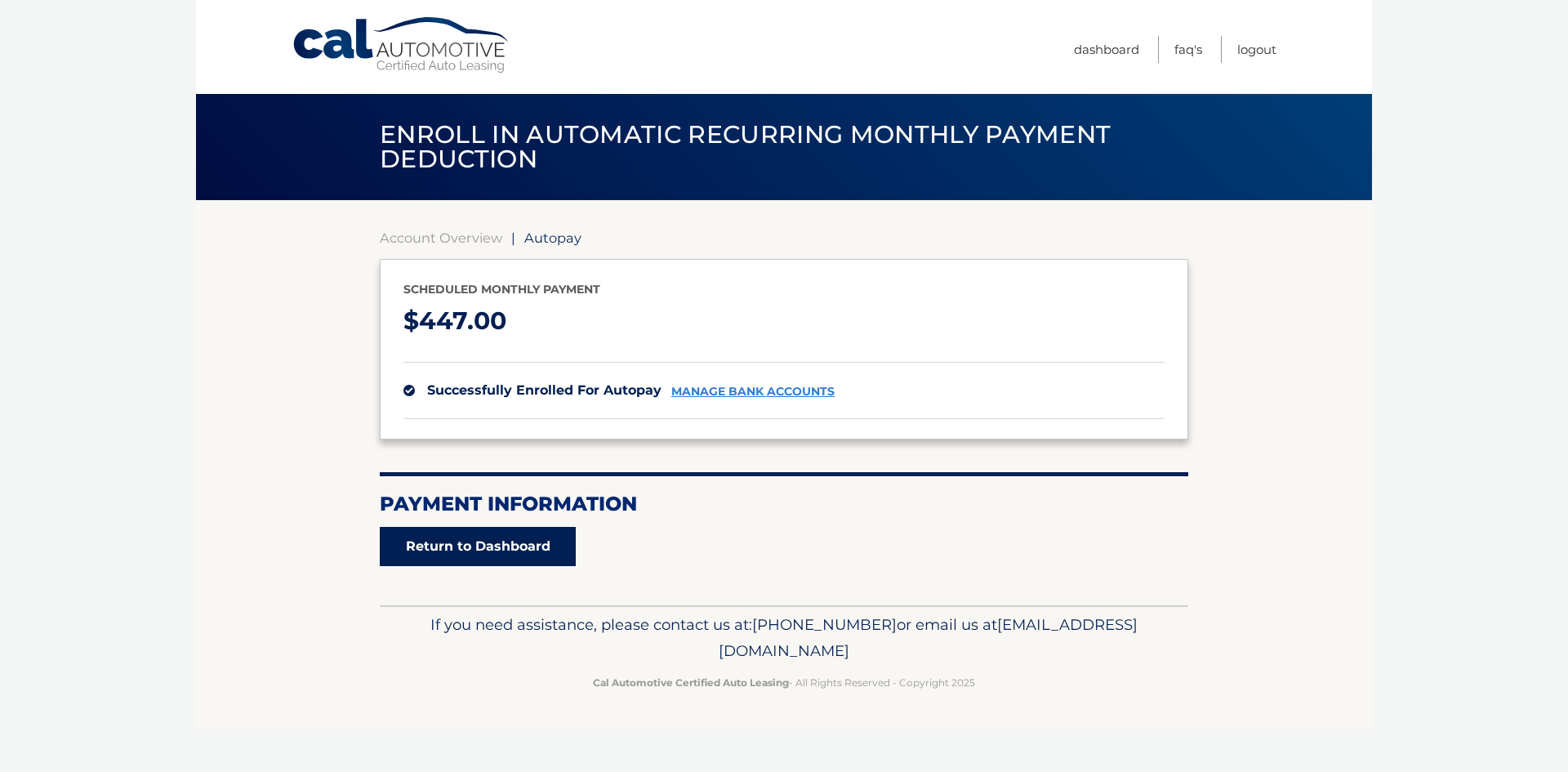
click at [547, 554] on link "Return to Dashboard" at bounding box center [477, 546] width 196 height 39
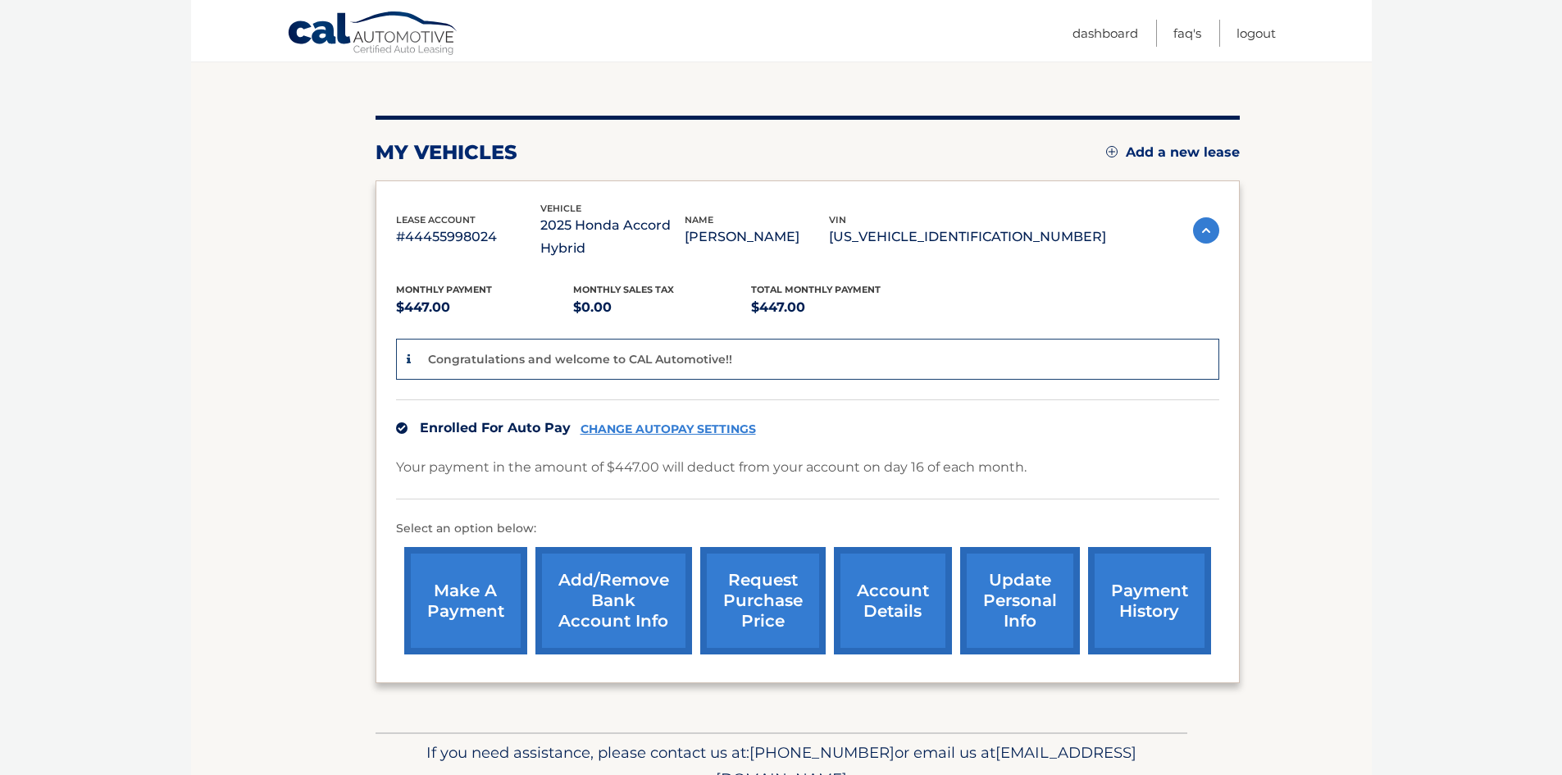
scroll to position [77, 0]
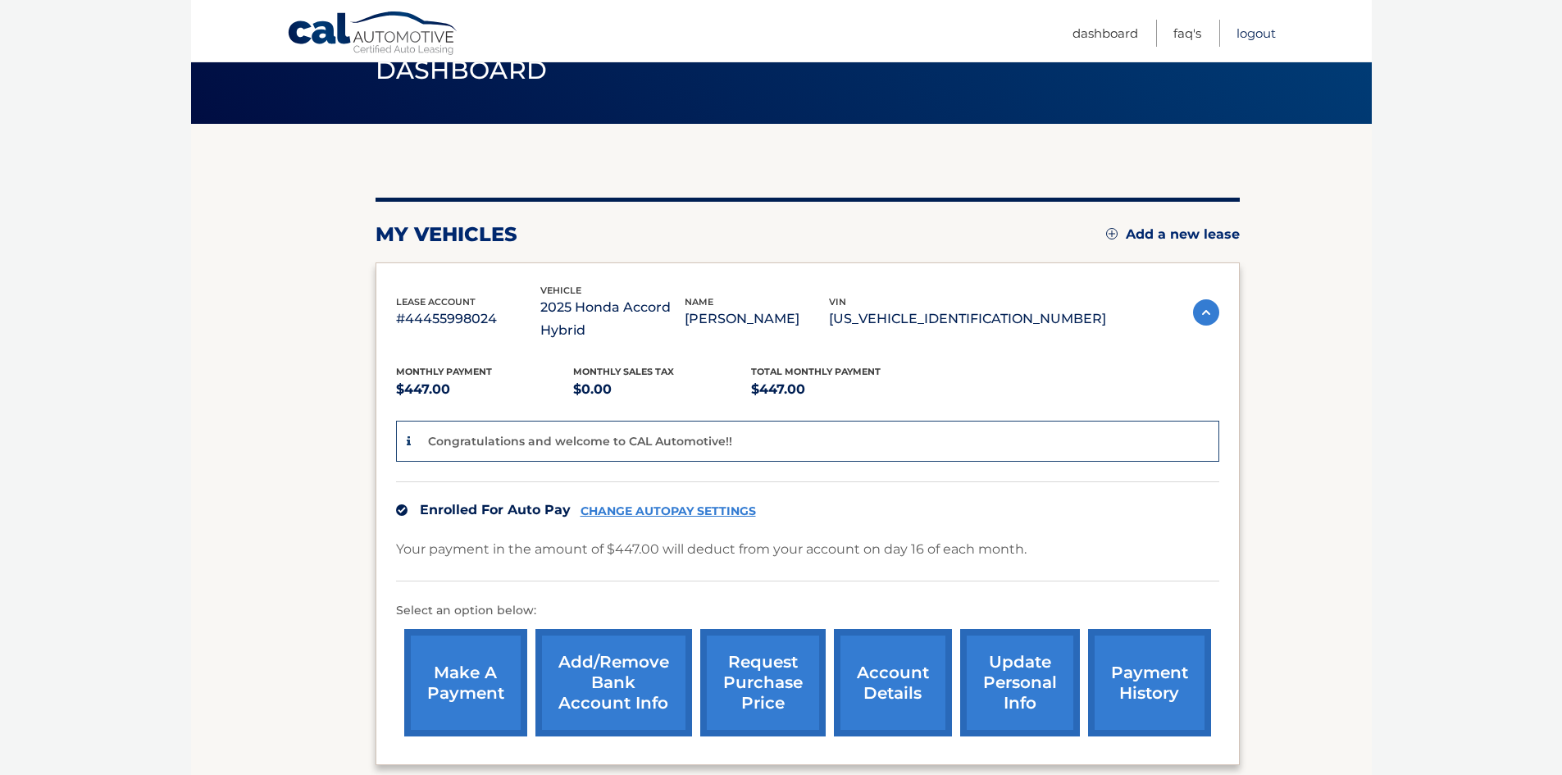
click at [1246, 25] on link "Logout" at bounding box center [1256, 33] width 39 height 27
